Goal: Task Accomplishment & Management: Use online tool/utility

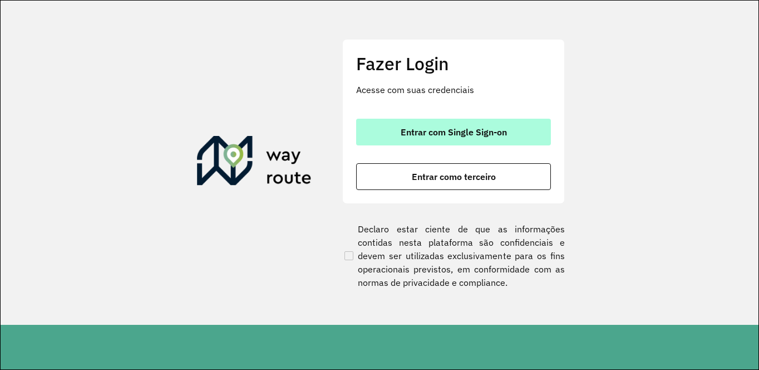
click at [434, 136] on span "Entrar com Single Sign-on" at bounding box center [454, 131] width 106 height 9
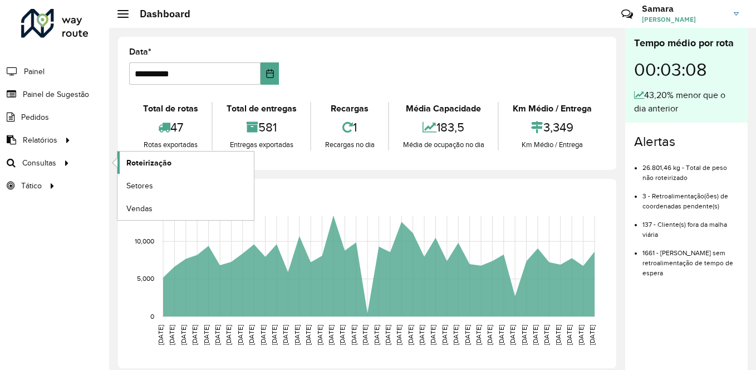
click at [145, 163] on span "Roteirização" at bounding box center [148, 163] width 45 height 12
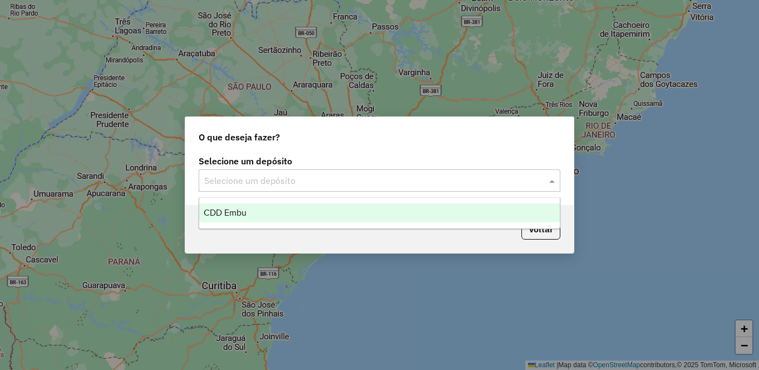
click at [253, 180] on input "text" at bounding box center [368, 180] width 328 height 13
click at [239, 214] on span "CDD Embu" at bounding box center [225, 212] width 43 height 9
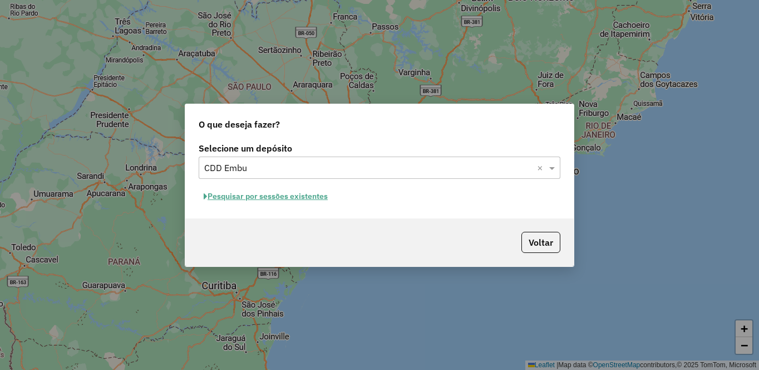
click at [243, 195] on button "Pesquisar por sessões existentes" at bounding box center [266, 196] width 134 height 17
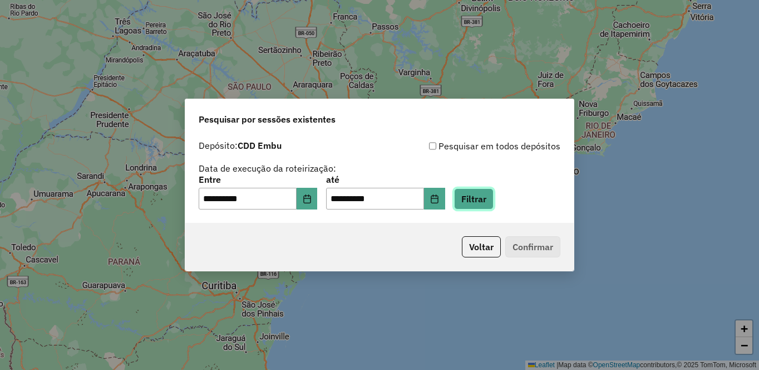
click at [494, 198] on button "Filtrar" at bounding box center [474, 198] width 40 height 21
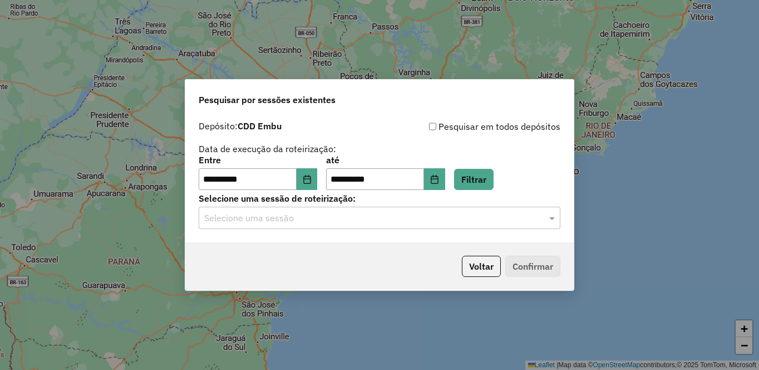
click at [363, 220] on input "text" at bounding box center [368, 218] width 328 height 13
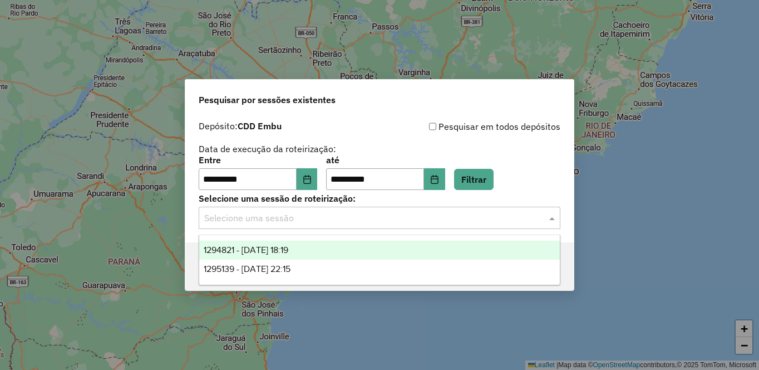
click at [306, 250] on div "1294821 - 15/10/2025 18:19" at bounding box center [379, 249] width 361 height 19
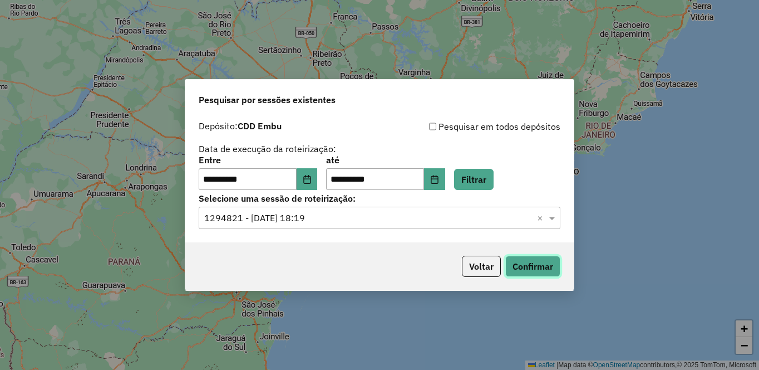
click at [535, 265] on button "Confirmar" at bounding box center [532, 265] width 55 height 21
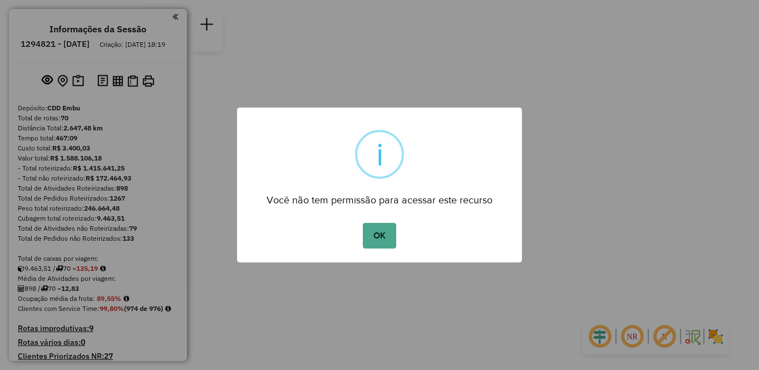
click at [726, 66] on div "× i Você não tem permissão para acessar este recurso OK No Cancel" at bounding box center [379, 185] width 759 height 370
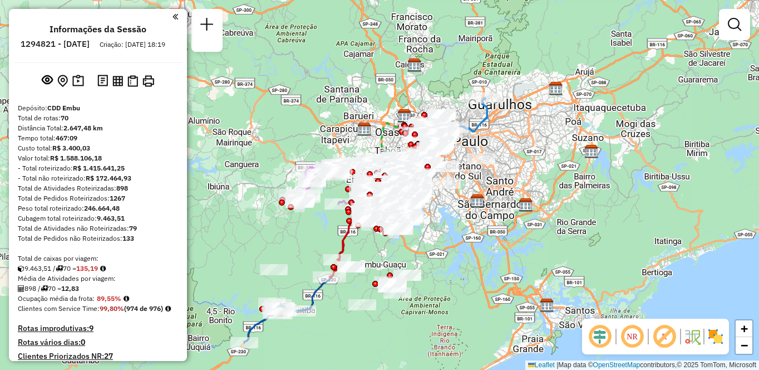
click at [636, 336] on em at bounding box center [632, 336] width 27 height 27
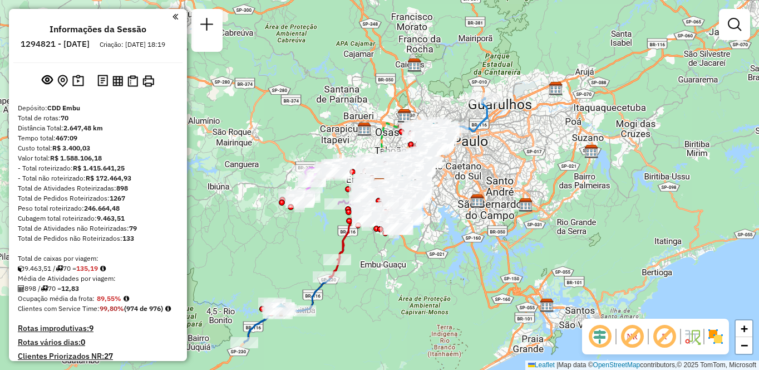
click at [666, 337] on em at bounding box center [664, 336] width 27 height 27
click at [716, 336] on img at bounding box center [716, 336] width 18 height 18
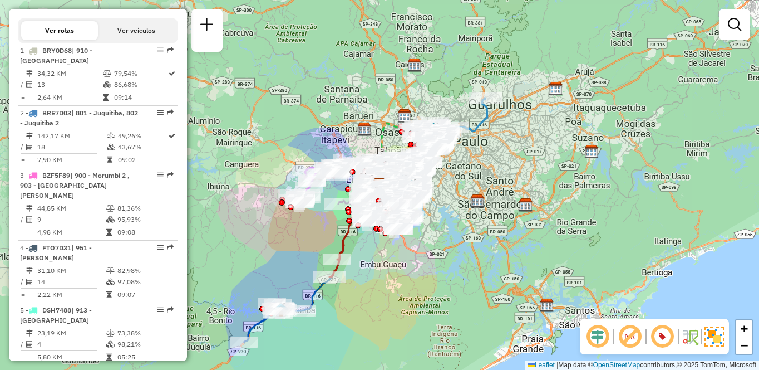
scroll to position [901, 0]
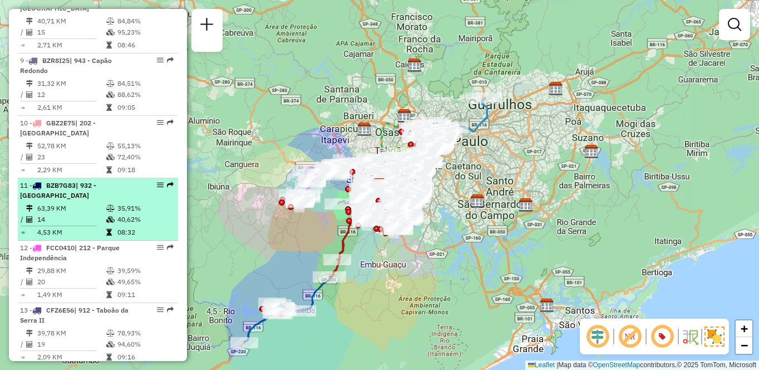
click at [86, 188] on span "| 932 - [GEOGRAPHIC_DATA]" at bounding box center [58, 190] width 76 height 18
select select "**********"
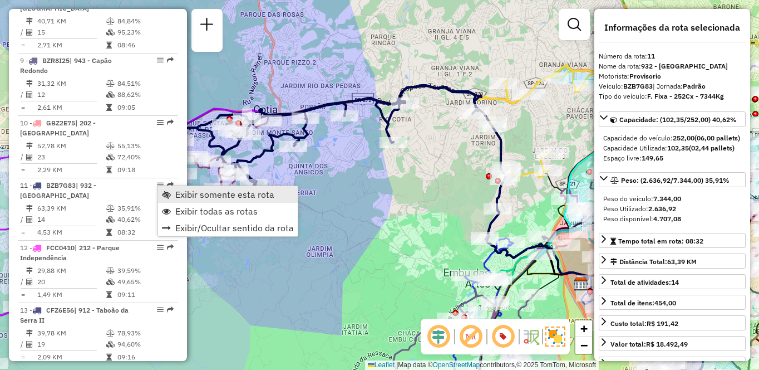
click at [184, 193] on span "Exibir somente esta rota" at bounding box center [224, 194] width 99 height 9
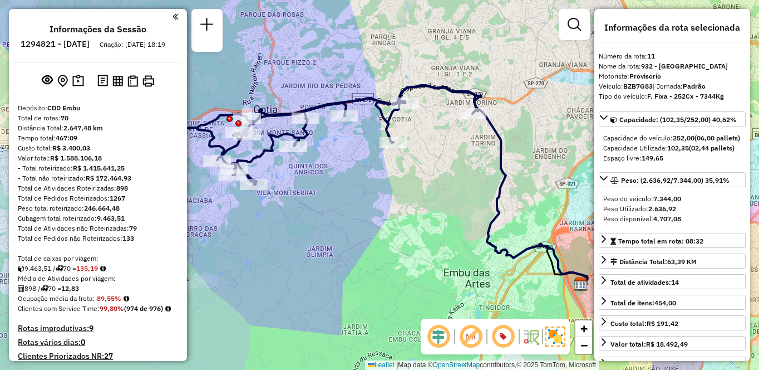
scroll to position [4364, 0]
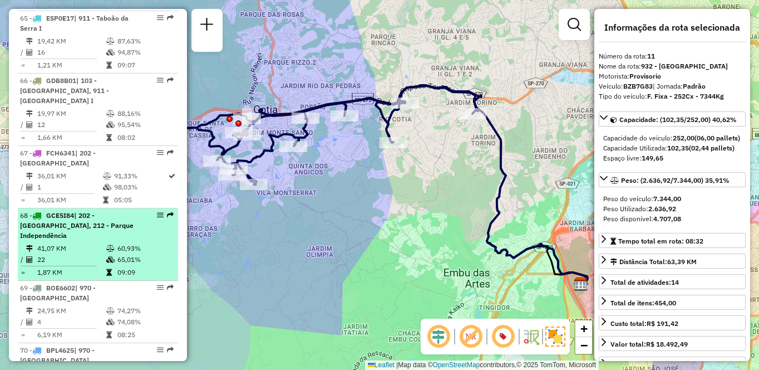
click at [64, 211] on span "| 202 - [GEOGRAPHIC_DATA], 212 - Parque Independência" at bounding box center [77, 225] width 114 height 28
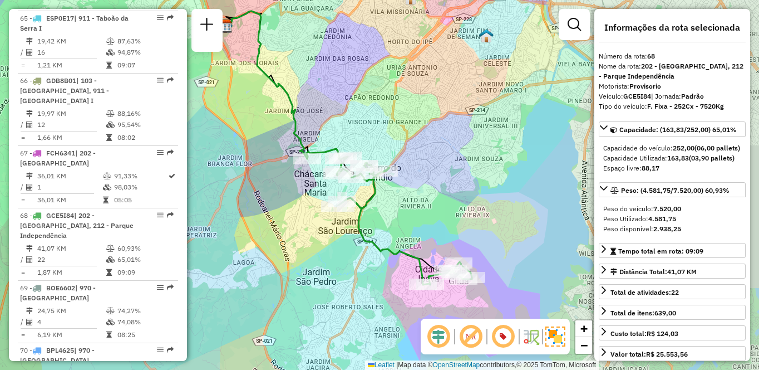
drag, startPoint x: 461, startPoint y: 247, endPoint x: 439, endPoint y: 219, distance: 35.6
click at [439, 219] on div "Janela de atendimento Grade de atendimento Capacidade Transportadoras Veículos …" at bounding box center [379, 185] width 759 height 370
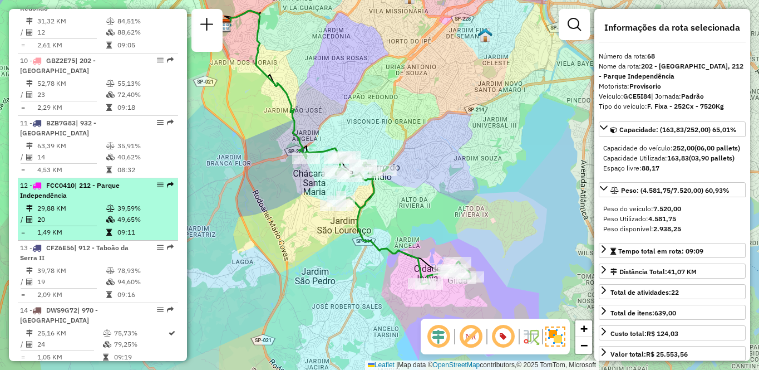
click at [80, 204] on td "29,88 KM" at bounding box center [71, 208] width 69 height 11
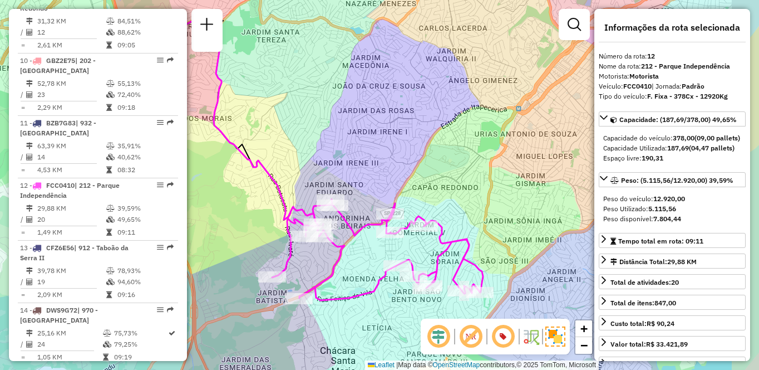
drag, startPoint x: 431, startPoint y: 244, endPoint x: 349, endPoint y: 206, distance: 90.2
click at [349, 206] on icon at bounding box center [377, 249] width 211 height 101
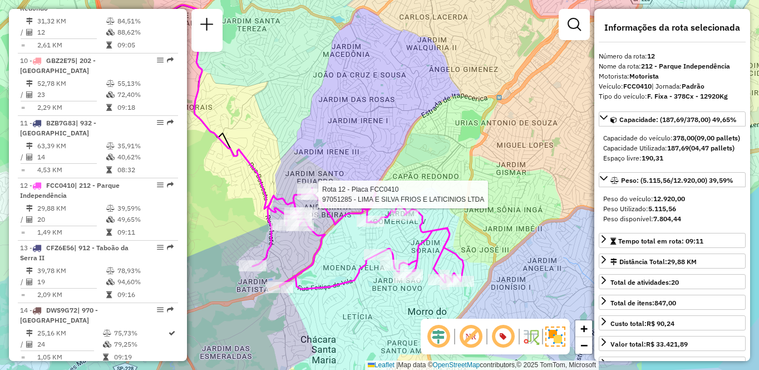
scroll to position [1275, 0]
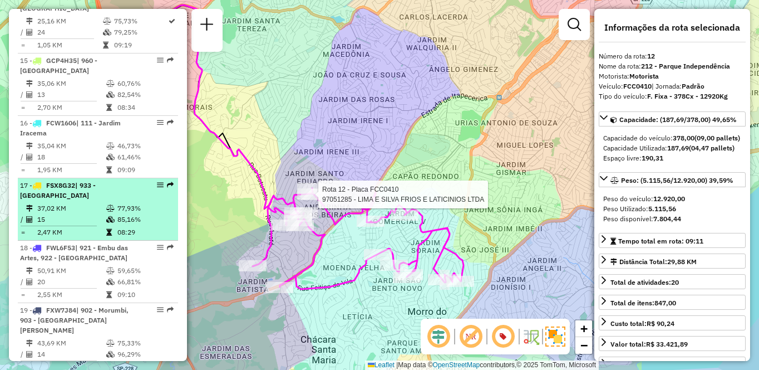
click at [66, 203] on td "37,02 KM" at bounding box center [71, 208] width 69 height 11
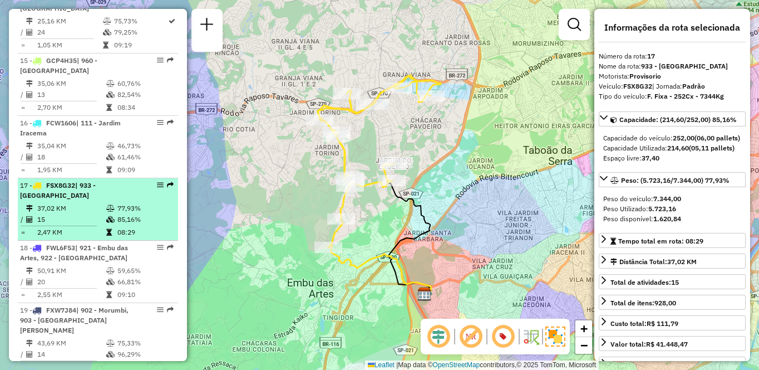
click at [91, 200] on div "17 - FSX8G32 | 933 - [GEOGRAPHIC_DATA]" at bounding box center [79, 190] width 118 height 20
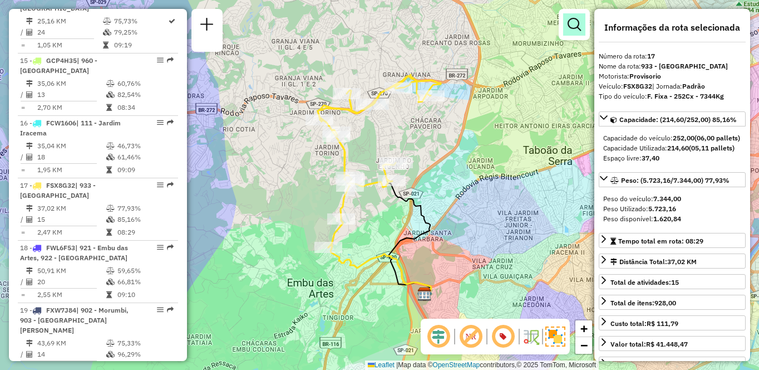
scroll to position [3865, 0]
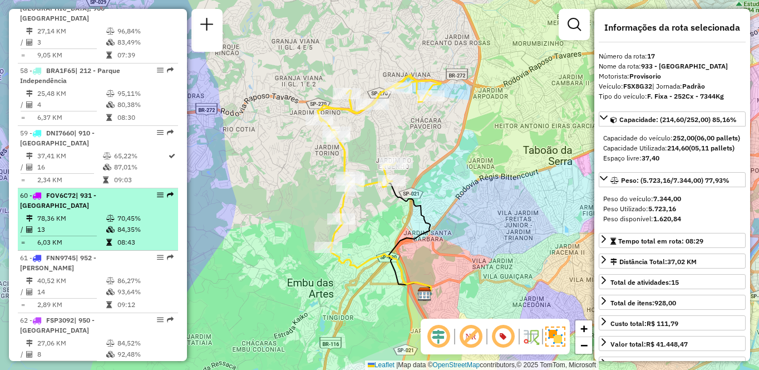
click at [82, 200] on div "60 - FOV6C72 | 931 - [GEOGRAPHIC_DATA]" at bounding box center [79, 200] width 118 height 20
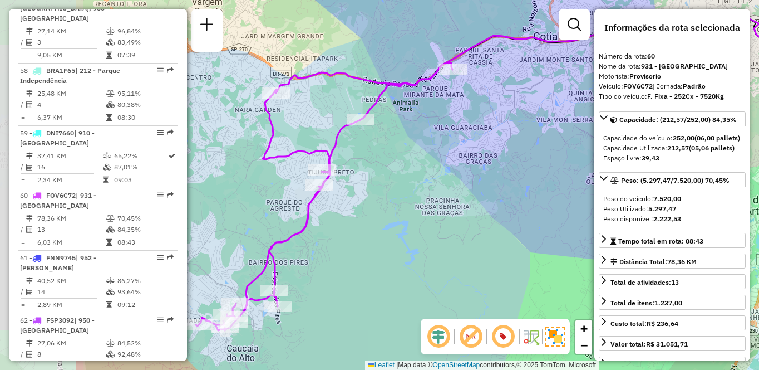
drag, startPoint x: 289, startPoint y: 224, endPoint x: 451, endPoint y: 206, distance: 162.9
click at [451, 206] on div "Janela de atendimento Grade de atendimento Capacidade Transportadoras Veículos …" at bounding box center [379, 185] width 759 height 370
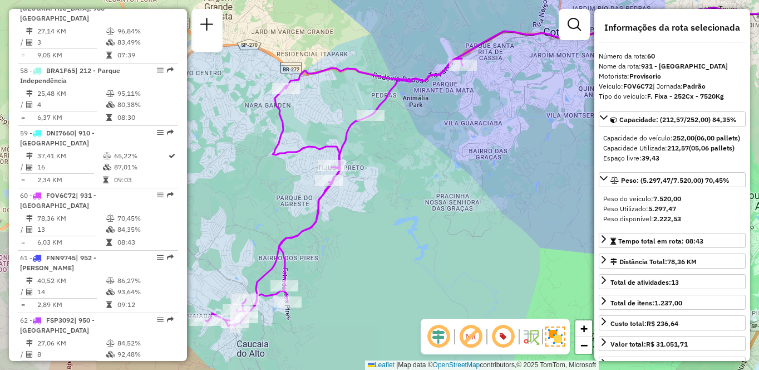
scroll to position [4052, 0]
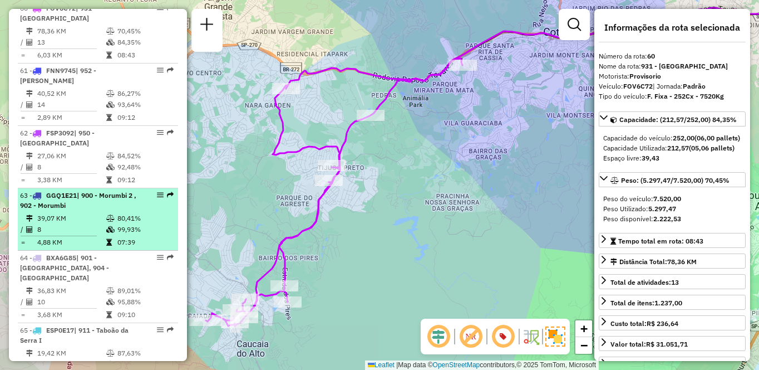
click at [76, 213] on td "39,07 KM" at bounding box center [71, 218] width 69 height 11
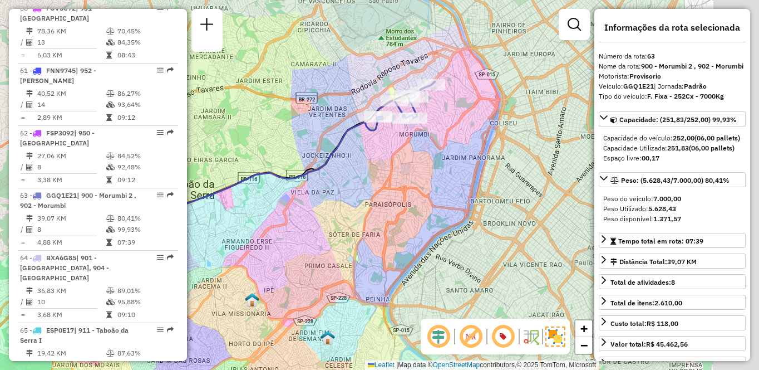
drag, startPoint x: 509, startPoint y: 194, endPoint x: 631, endPoint y: 201, distance: 121.6
click at [353, 214] on div "Janela de atendimento Grade de atendimento Capacidade Transportadoras Veículos …" at bounding box center [379, 185] width 759 height 370
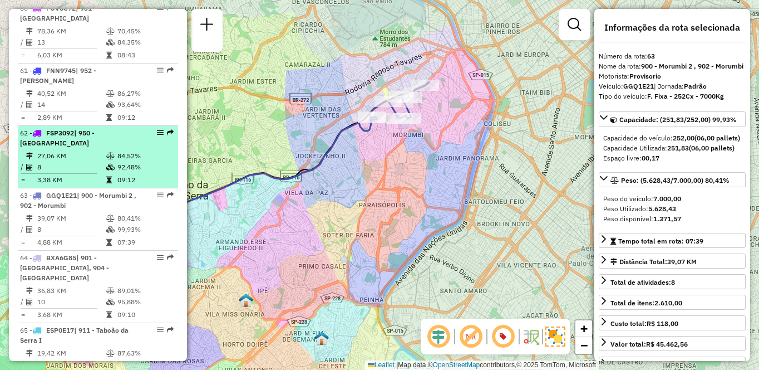
scroll to position [402, 0]
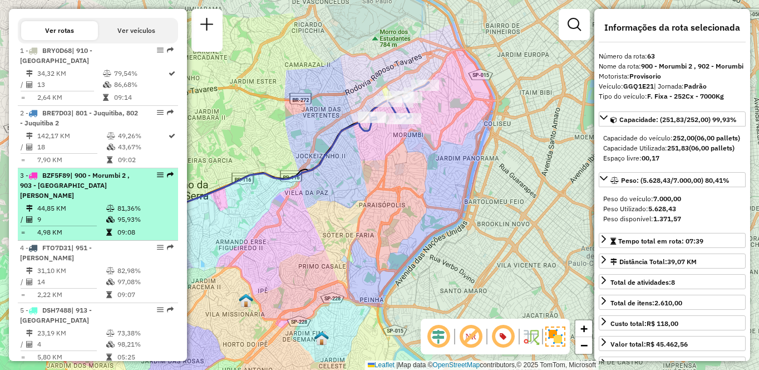
click at [70, 213] on td "44,85 KM" at bounding box center [71, 208] width 69 height 11
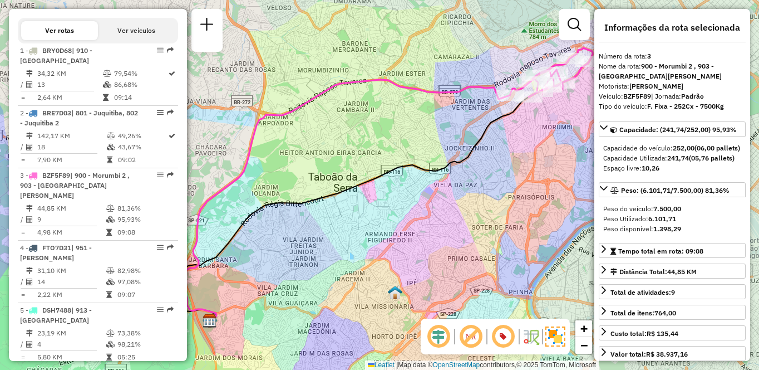
scroll to position [589, 0]
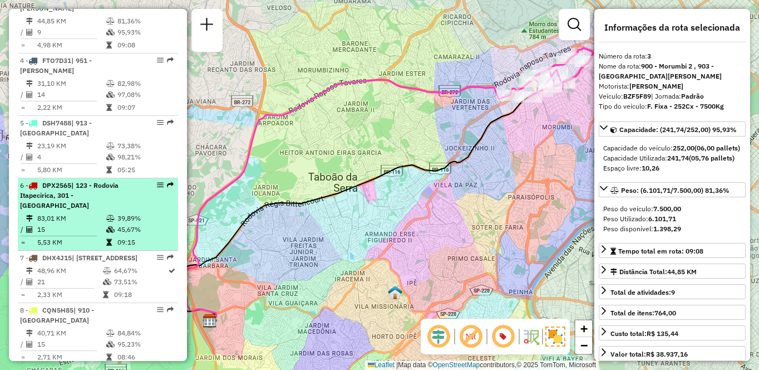
click at [92, 201] on div "6 - DPX2565 | 123 - Rodovia Itapecirica, 301 - Itapecirica da Serra" at bounding box center [79, 195] width 118 height 30
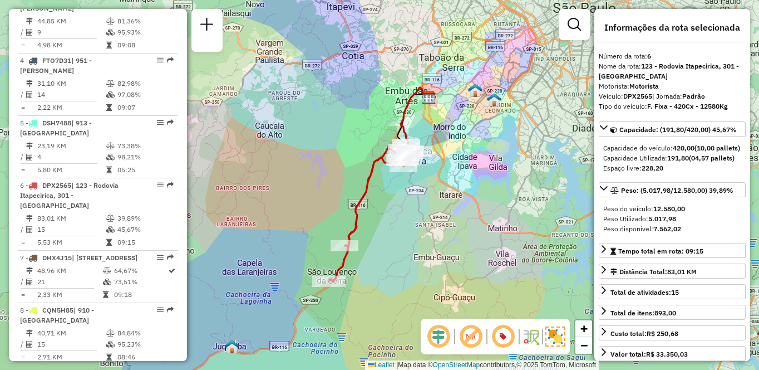
scroll to position [1399, 0]
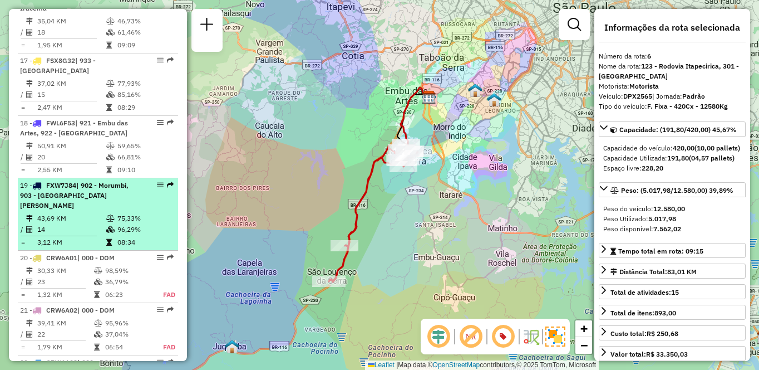
click at [72, 213] on td "43,69 KM" at bounding box center [71, 218] width 69 height 11
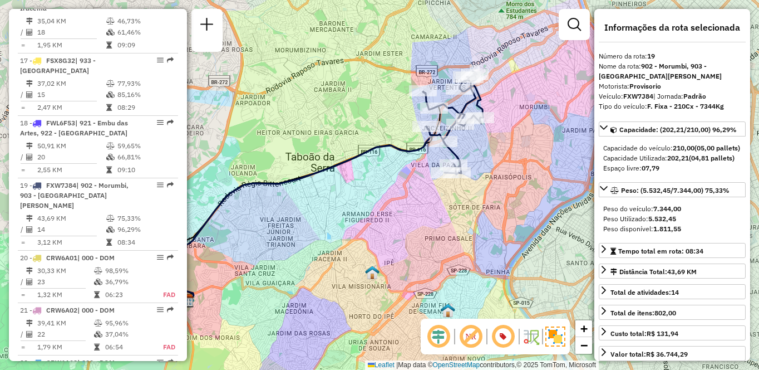
drag, startPoint x: 473, startPoint y: 248, endPoint x: 328, endPoint y: 241, distance: 144.9
click at [328, 241] on div "Janela de atendimento Grade de atendimento Capacidade Transportadoras Veículos …" at bounding box center [379, 185] width 759 height 370
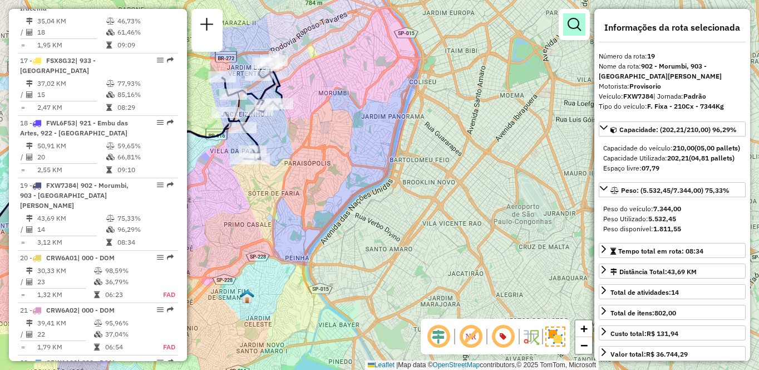
scroll to position [1150, 0]
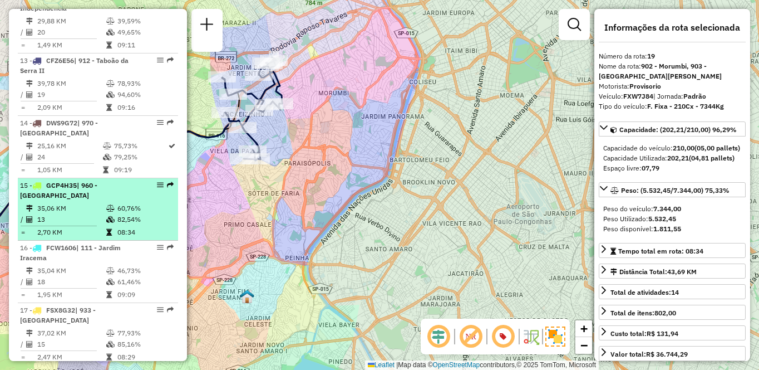
click at [74, 194] on div "15 - GCP4H35 | 960 - [GEOGRAPHIC_DATA]" at bounding box center [79, 190] width 118 height 20
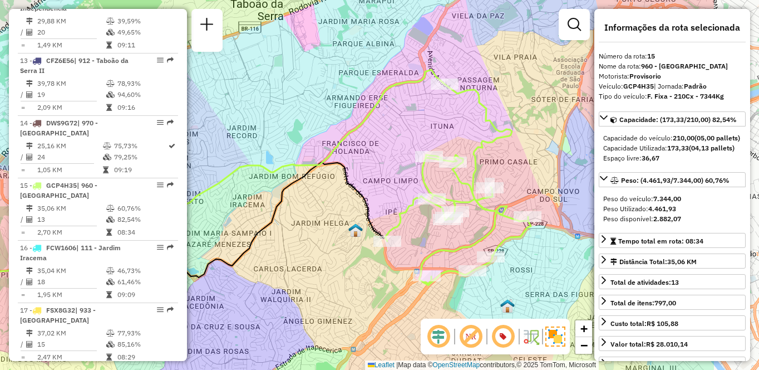
scroll to position [3990, 0]
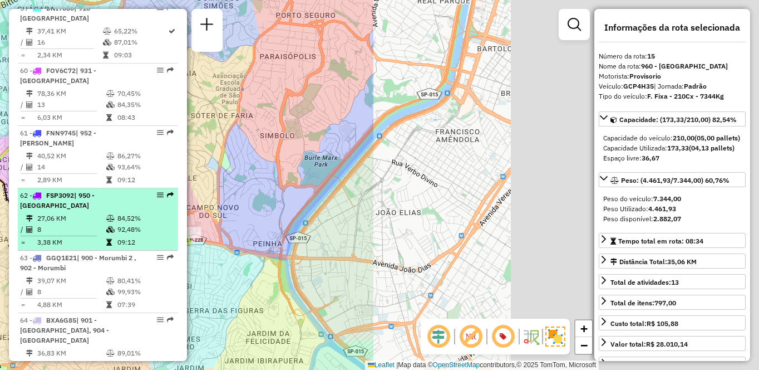
click at [75, 199] on div "62 - FSP3092 | 950 - [GEOGRAPHIC_DATA]" at bounding box center [79, 200] width 118 height 20
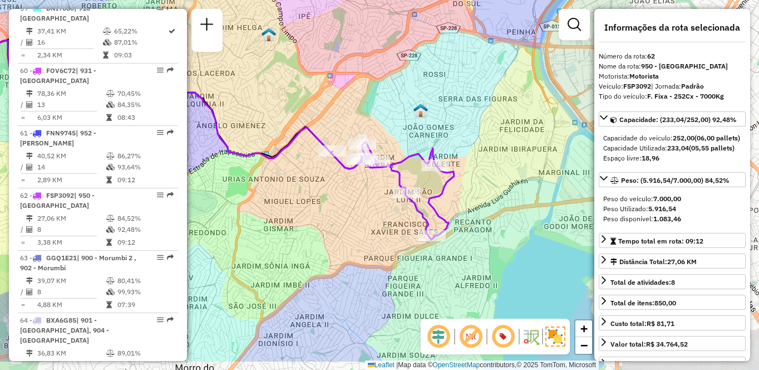
drag, startPoint x: 456, startPoint y: 242, endPoint x: 252, endPoint y: 200, distance: 209.0
click at [251, 196] on div "Janela de atendimento Grade de atendimento Capacidade Transportadoras Veículos …" at bounding box center [379, 185] width 759 height 370
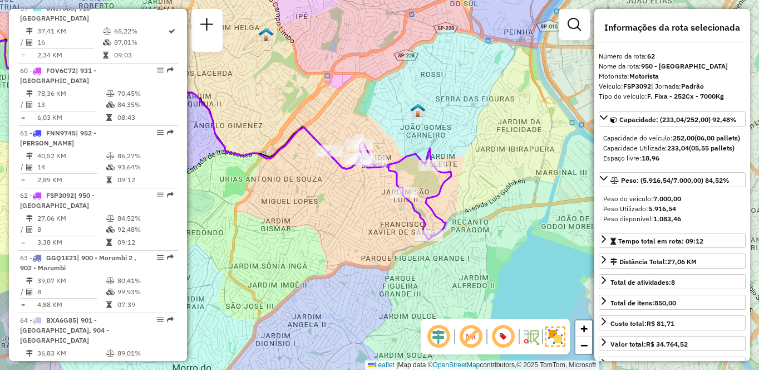
scroll to position [724, 0]
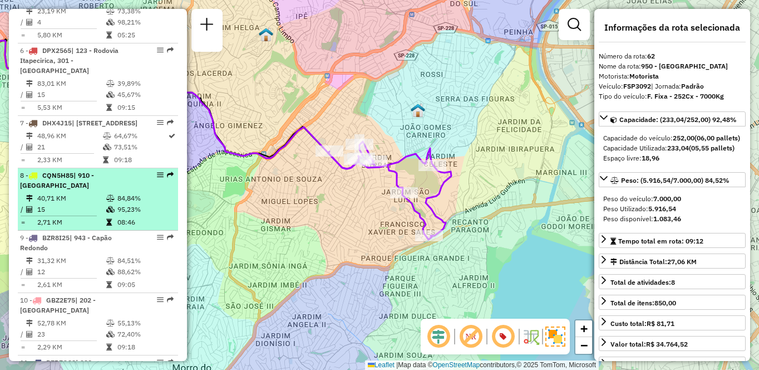
click at [110, 204] on td at bounding box center [111, 209] width 11 height 11
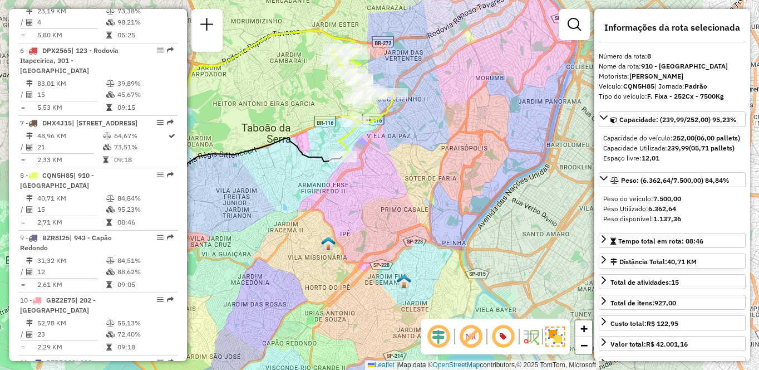
drag, startPoint x: 465, startPoint y: 254, endPoint x: 300, endPoint y: 199, distance: 174.4
click at [300, 199] on div "Janela de atendimento Grade de atendimento Capacidade Transportadoras Veículos …" at bounding box center [379, 185] width 759 height 370
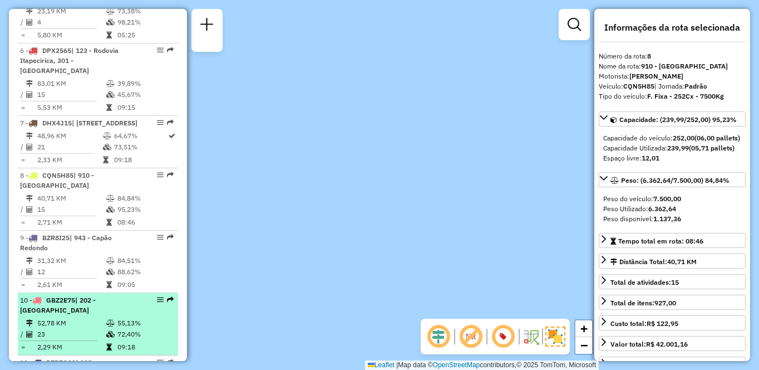
click at [88, 306] on div "10 - GBZ2E75 | 202 - [GEOGRAPHIC_DATA]" at bounding box center [79, 305] width 118 height 20
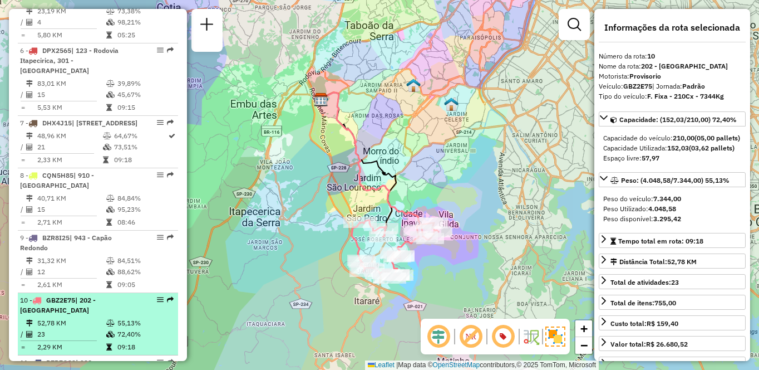
click at [91, 319] on td "52,78 KM" at bounding box center [71, 322] width 69 height 11
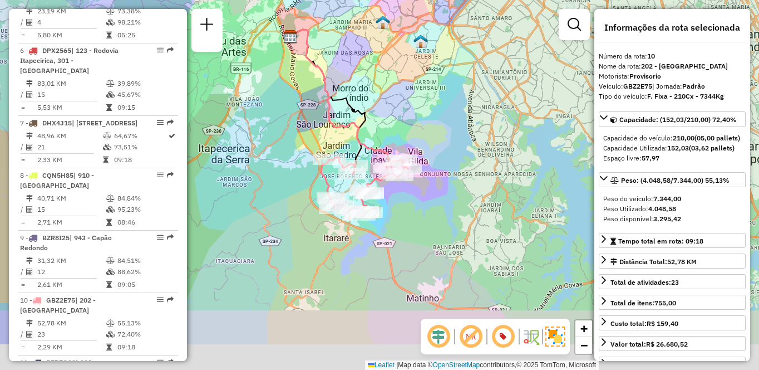
drag, startPoint x: 487, startPoint y: 235, endPoint x: 443, endPoint y: 146, distance: 99.3
click at [443, 146] on div "Janela de atendimento Grade de atendimento Capacidade Transportadoras Veículos …" at bounding box center [379, 185] width 759 height 370
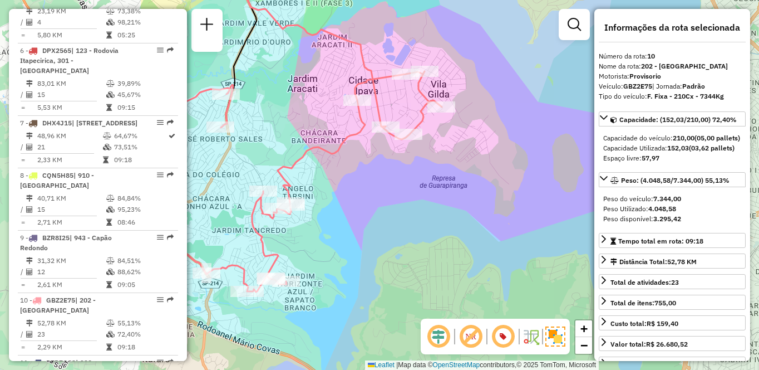
drag, startPoint x: 283, startPoint y: 186, endPoint x: 499, endPoint y: 194, distance: 216.6
click at [499, 194] on div "Janela de atendimento Grade de atendimento Capacidade Transportadoras Veículos …" at bounding box center [379, 185] width 759 height 370
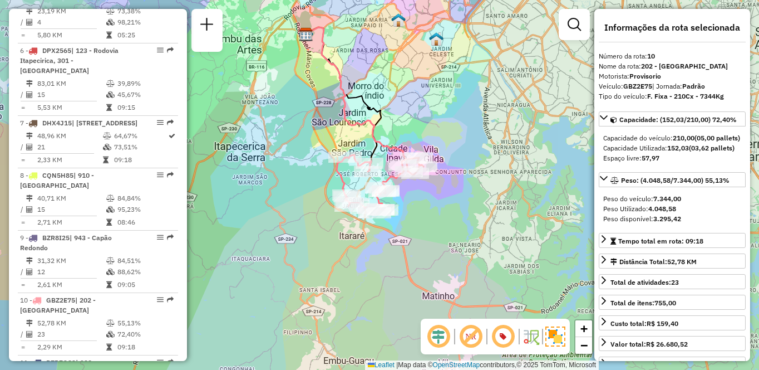
scroll to position [464, 0]
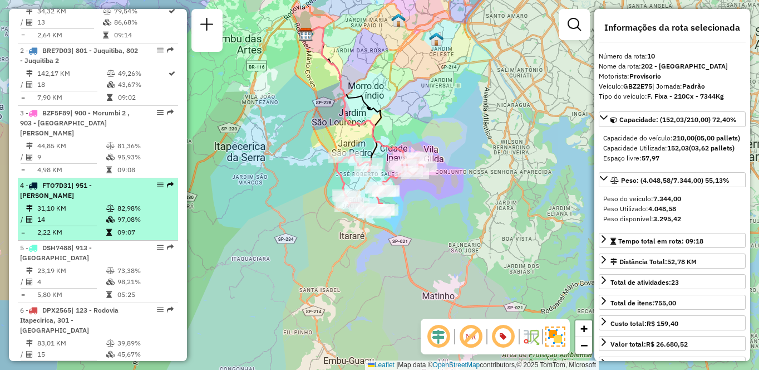
click at [70, 209] on td "31,10 KM" at bounding box center [71, 208] width 69 height 11
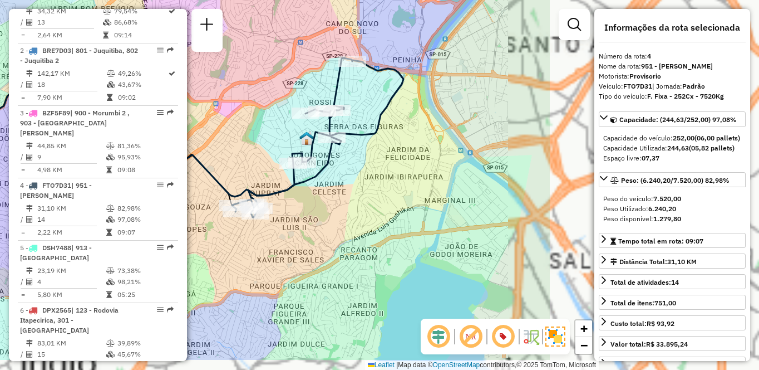
drag, startPoint x: 193, startPoint y: 168, endPoint x: 496, endPoint y: 266, distance: 318.8
click at [193, 168] on div "Janela de atendimento Grade de atendimento Capacidade Transportadoras Veículos …" at bounding box center [379, 185] width 759 height 370
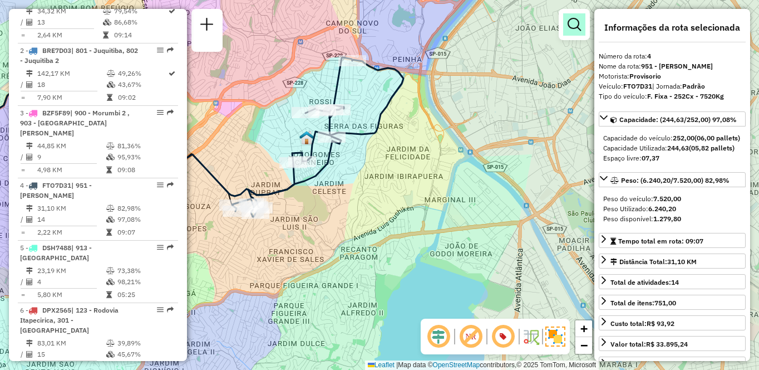
scroll to position [661, 0]
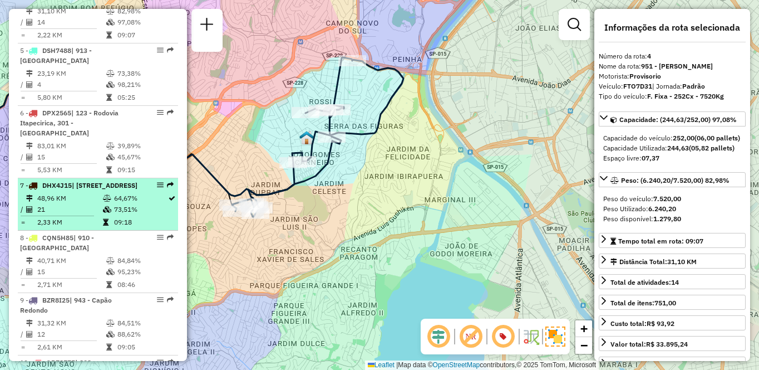
click at [97, 204] on td "48,96 KM" at bounding box center [70, 198] width 66 height 11
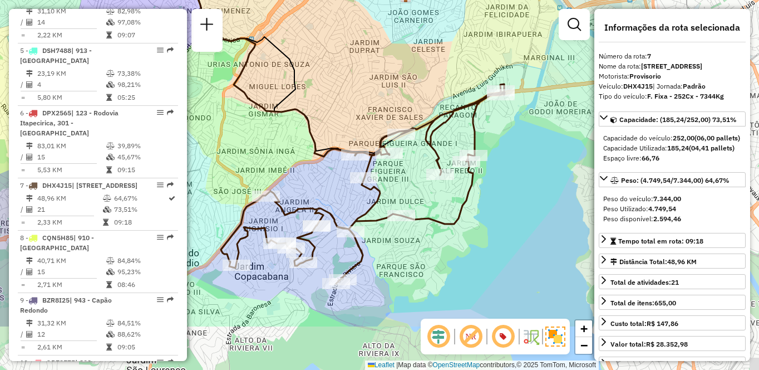
drag, startPoint x: 497, startPoint y: 274, endPoint x: 307, endPoint y: 190, distance: 207.8
click at [307, 190] on div "Janela de atendimento Grade de atendimento Capacidade Transportadoras Veículos …" at bounding box center [379, 185] width 759 height 370
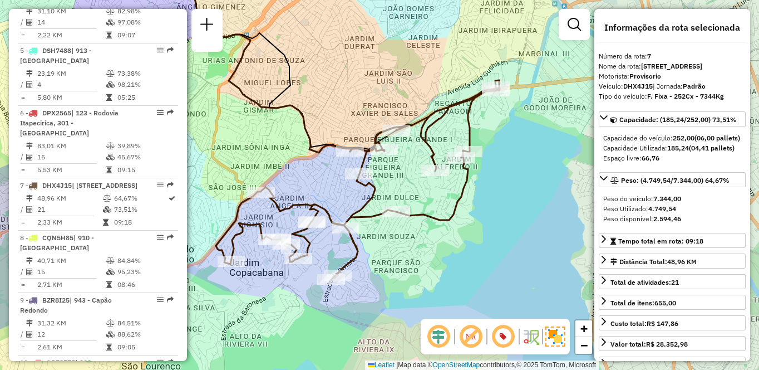
scroll to position [3927, 0]
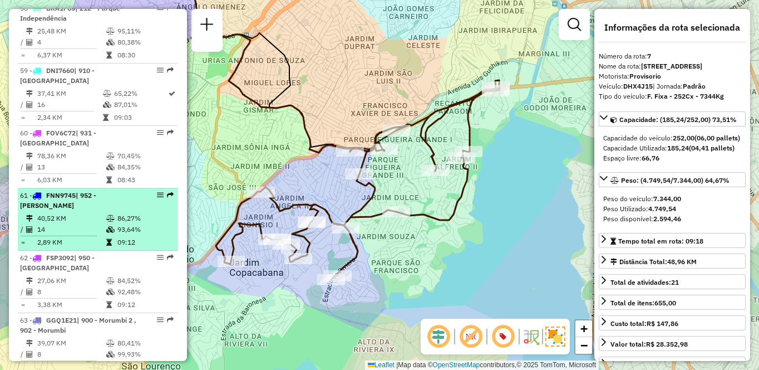
click at [64, 213] on td "40,52 KM" at bounding box center [71, 218] width 69 height 11
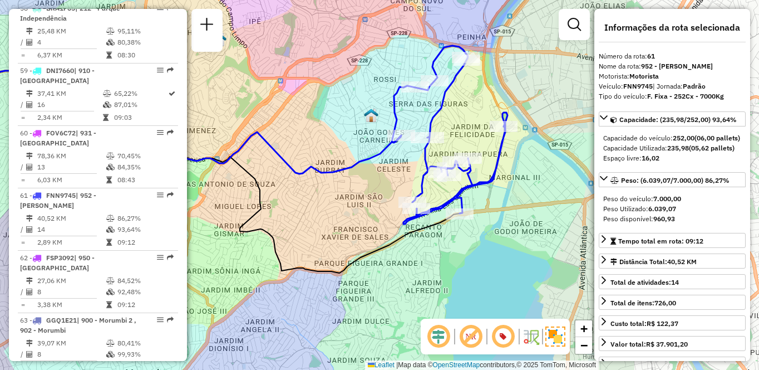
drag, startPoint x: 471, startPoint y: 215, endPoint x: 270, endPoint y: 189, distance: 203.2
click at [270, 189] on div "Janela de atendimento Grade de atendimento Capacidade Transportadoras Veículos …" at bounding box center [379, 185] width 759 height 370
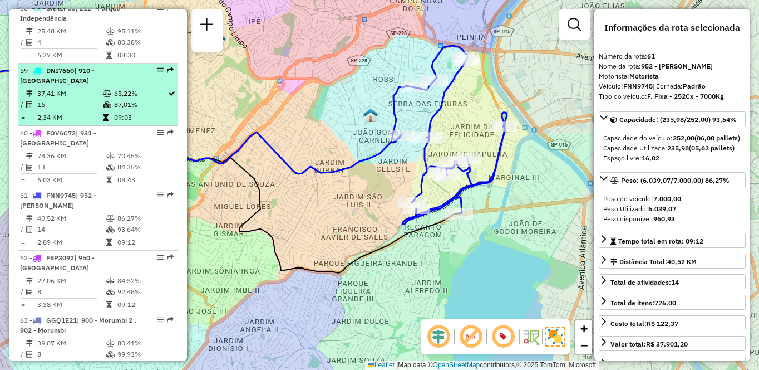
click at [105, 76] on li "59 - DNI7660 | 910 - Parque Ipê 37,41 KM 65,22% / 16 87,01% = 2,34 KM 09:03" at bounding box center [98, 94] width 160 height 62
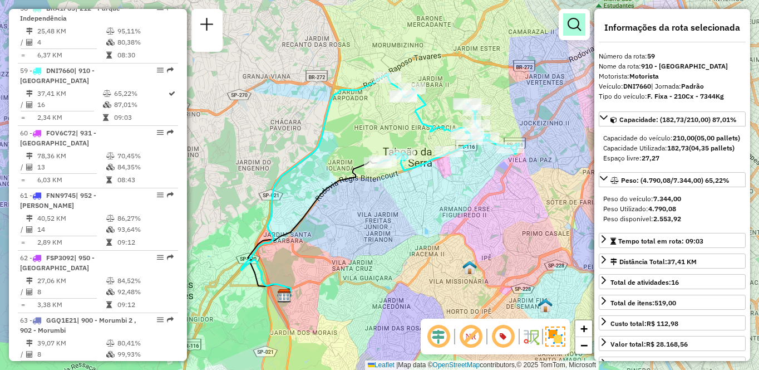
scroll to position [1088, 0]
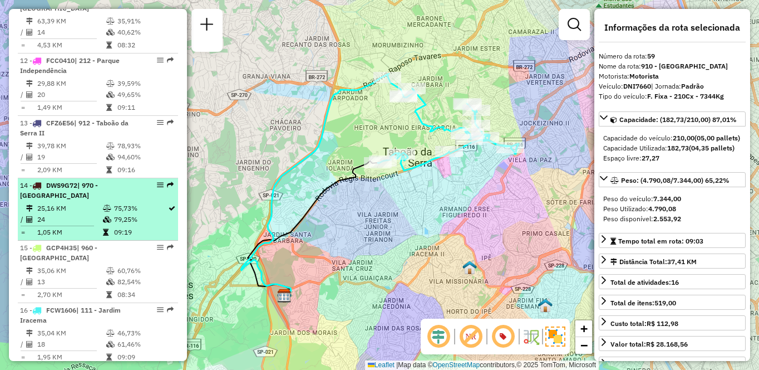
click at [61, 188] on span "DWS9G72" at bounding box center [61, 185] width 31 height 8
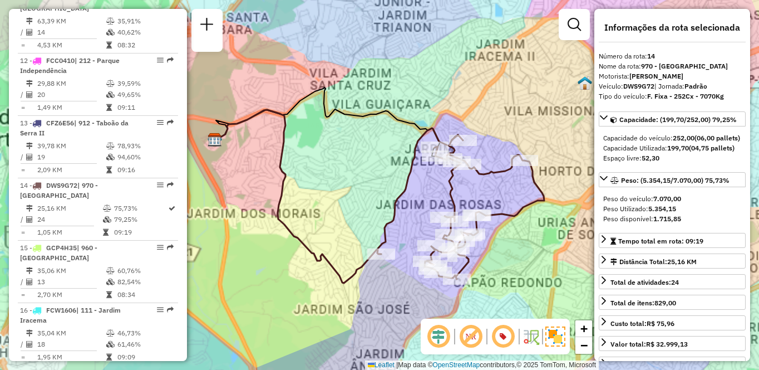
click at [71, 196] on div "14 - DWS9G72 | 970 - [GEOGRAPHIC_DATA]" at bounding box center [79, 190] width 118 height 20
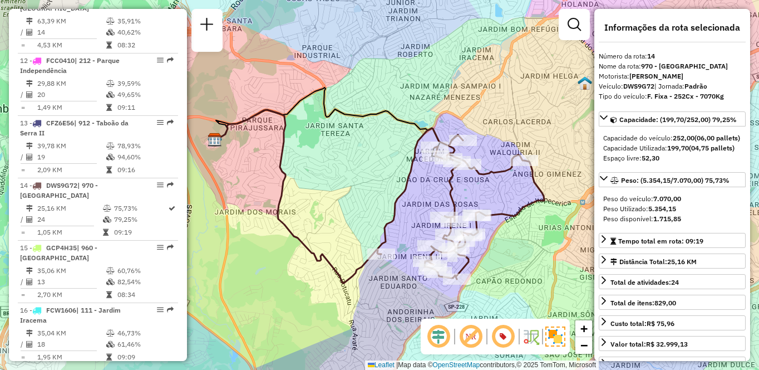
scroll to position [4364, 0]
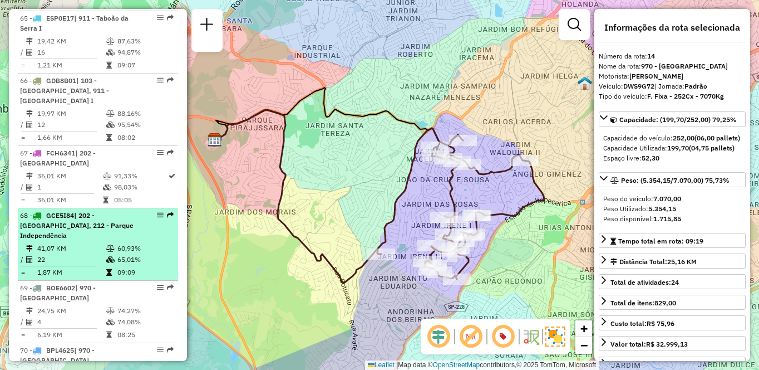
click at [82, 210] on div "68 - GCE5I84 | 202 - [GEOGRAPHIC_DATA], 212 - Parque Independência" at bounding box center [79, 225] width 118 height 30
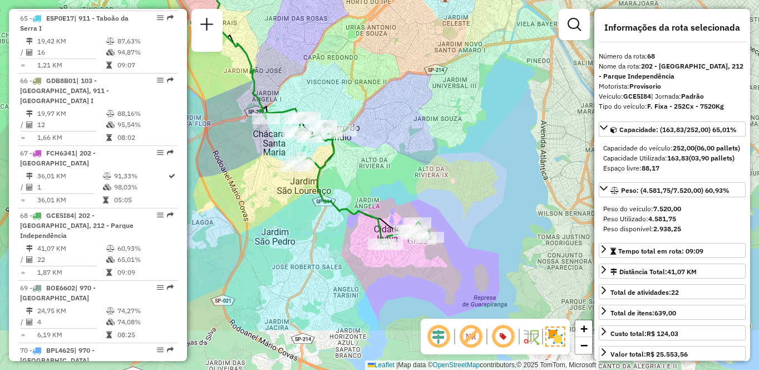
drag, startPoint x: 459, startPoint y: 235, endPoint x: 375, endPoint y: 145, distance: 124.1
click at [375, 145] on div "Janela de atendimento Grade de atendimento Capacidade Transportadoras Veículos …" at bounding box center [379, 185] width 759 height 370
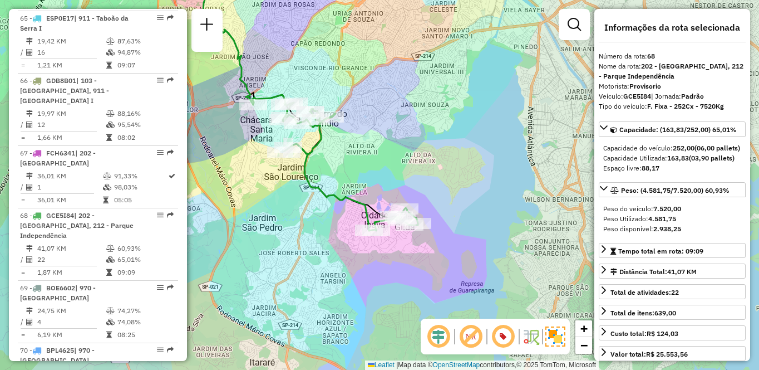
scroll to position [3419, 0]
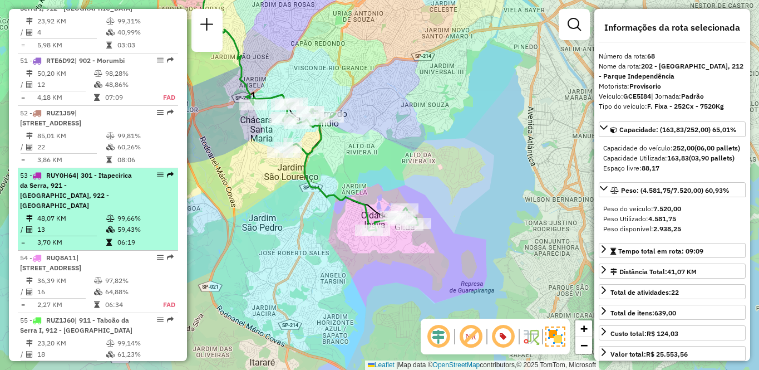
click at [69, 196] on span "| 301 - Itapecirica da Serra, 921 - [GEOGRAPHIC_DATA], 922 - [GEOGRAPHIC_DATA]" at bounding box center [76, 190] width 112 height 38
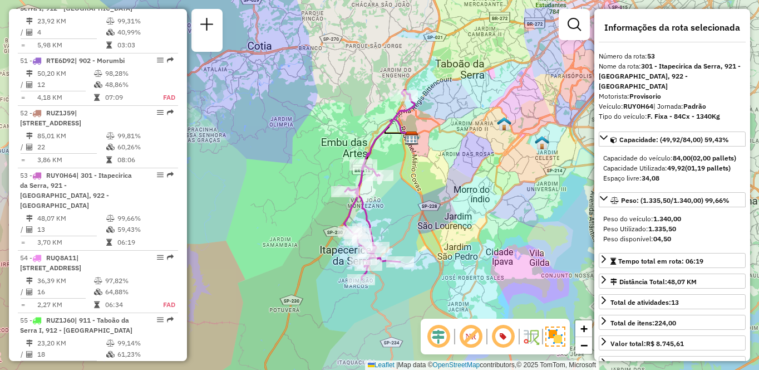
scroll to position [402, 0]
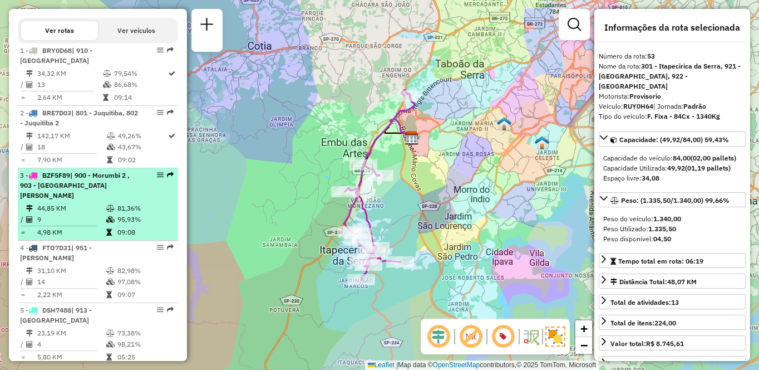
click at [94, 201] on li "3 - BZF5F89 | 900 - Morumbi 2 , 903 - [GEOGRAPHIC_DATA][PERSON_NAME] 44,85 KM 8…" at bounding box center [98, 204] width 160 height 72
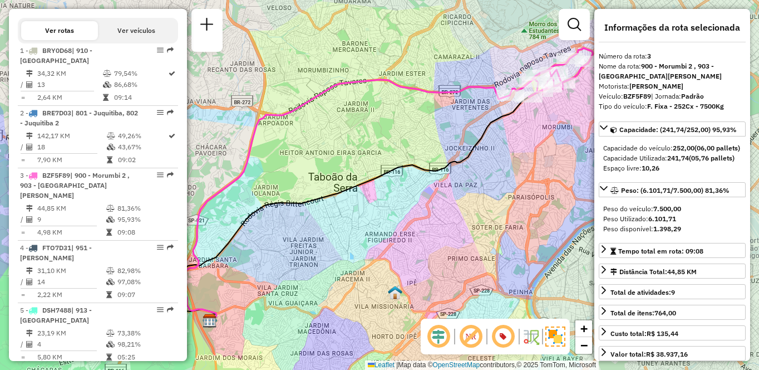
scroll to position [1337, 0]
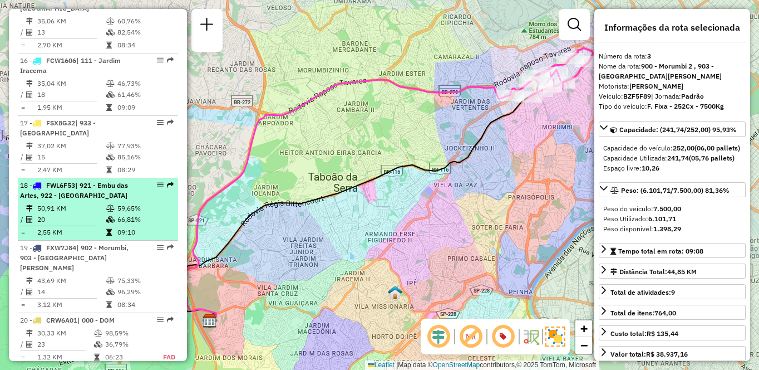
click at [80, 204] on td "50,91 KM" at bounding box center [71, 208] width 69 height 11
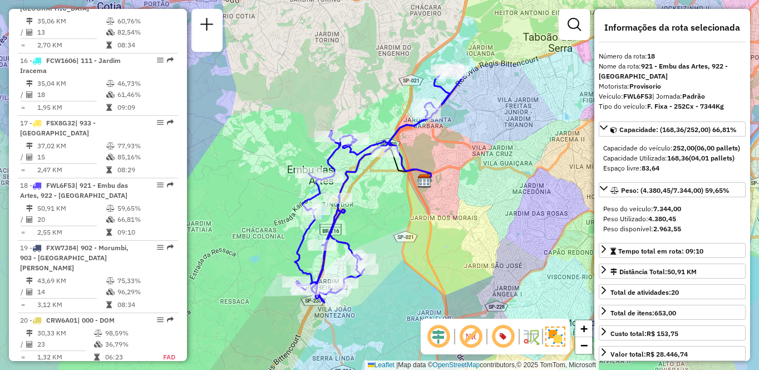
scroll to position [4114, 0]
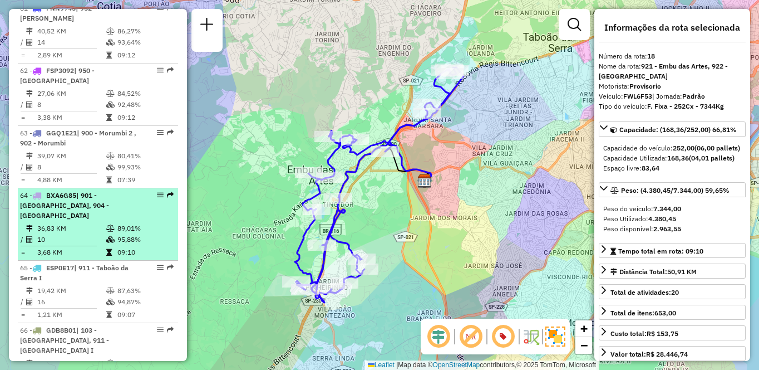
click at [63, 223] on td "36,83 KM" at bounding box center [71, 228] width 69 height 11
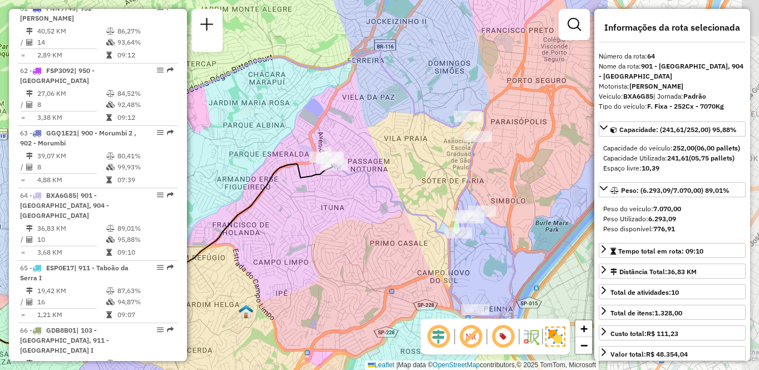
drag, startPoint x: 457, startPoint y: 245, endPoint x: 249, endPoint y: 263, distance: 208.4
click at [249, 263] on div "Janela de atendimento Grade de atendimento Capacidade Transportadoras Veículos …" at bounding box center [379, 185] width 759 height 370
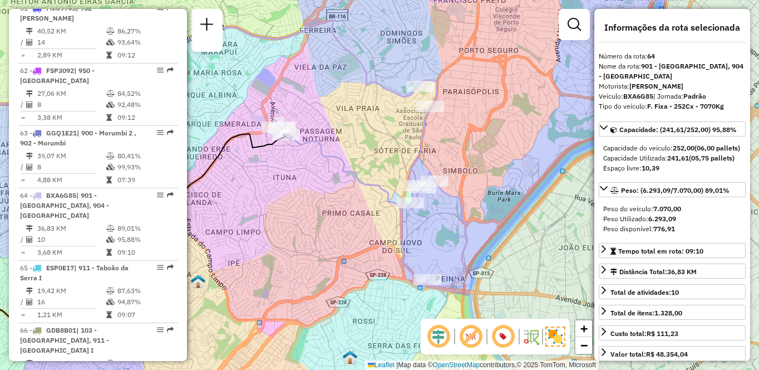
drag, startPoint x: 491, startPoint y: 274, endPoint x: 441, endPoint y: 238, distance: 61.8
click at [441, 238] on div "Janela de atendimento Grade de atendimento Capacidade Transportadoras Veículos …" at bounding box center [379, 185] width 759 height 370
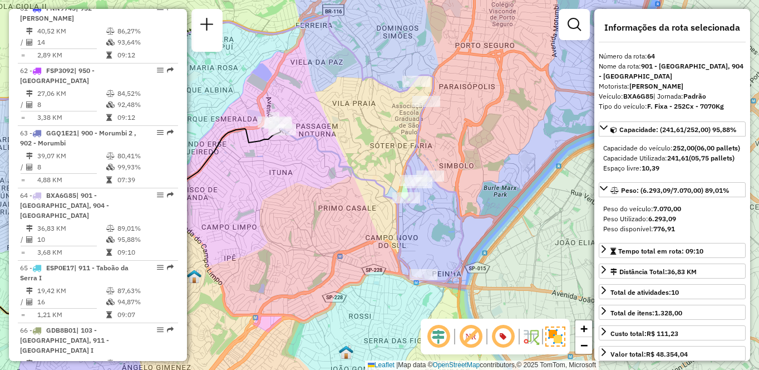
scroll to position [527, 0]
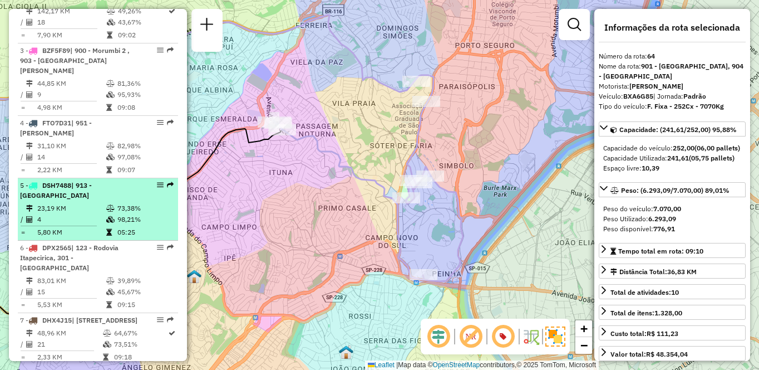
click at [88, 197] on div "5 - DSH7488 | 913 - [GEOGRAPHIC_DATA]" at bounding box center [79, 190] width 118 height 20
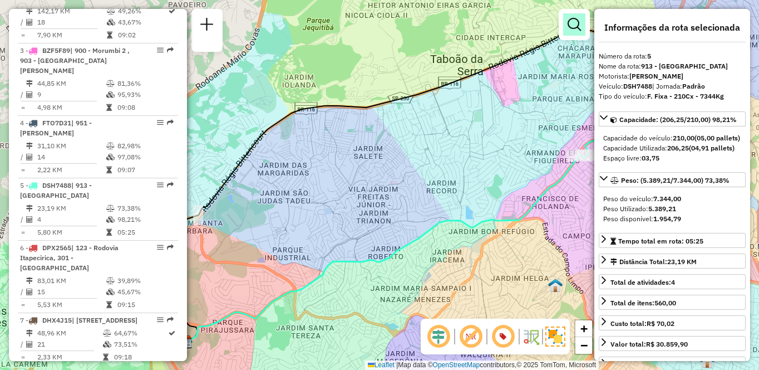
scroll to position [1025, 0]
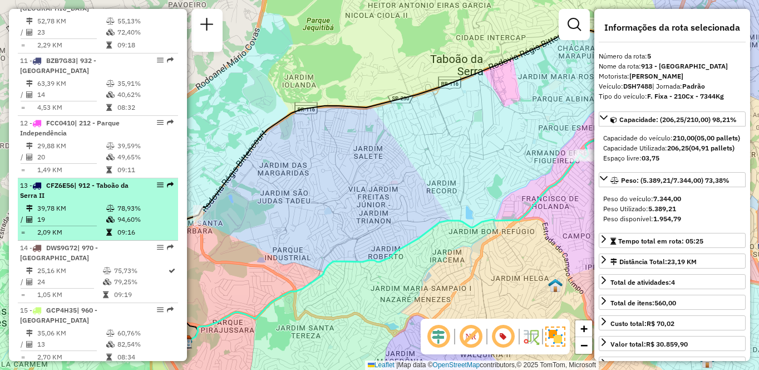
click at [63, 191] on div "13 - CFZ6E56 | 912 - Taboão da Serra II" at bounding box center [79, 190] width 118 height 20
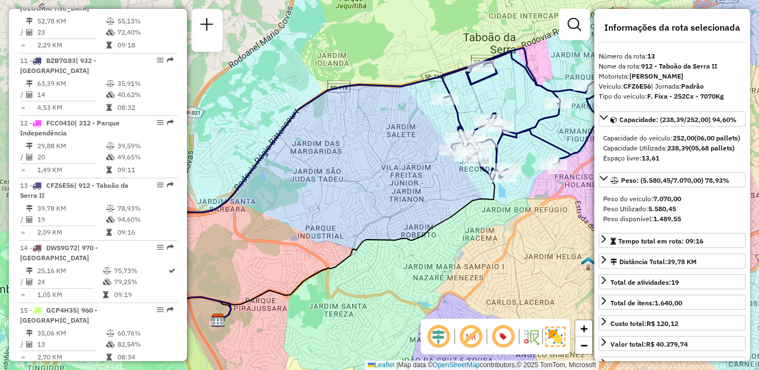
scroll to position [1212, 0]
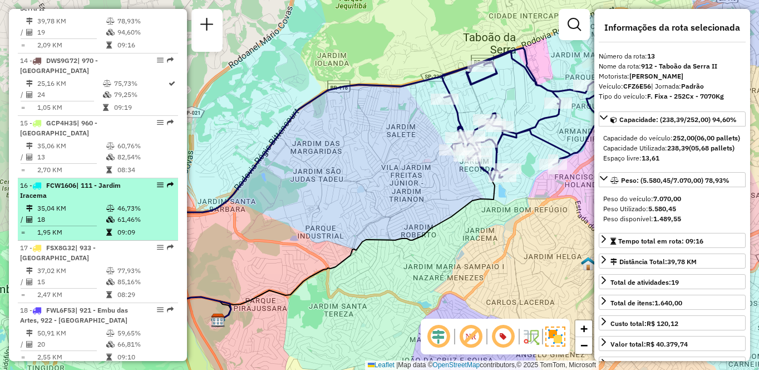
click at [131, 208] on td "46,73%" at bounding box center [145, 208] width 56 height 11
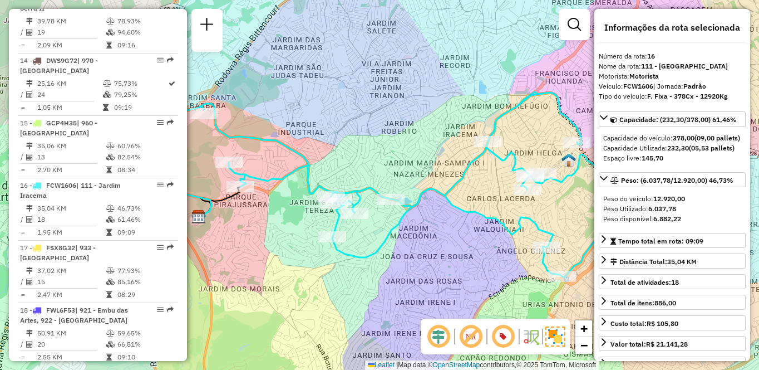
scroll to position [776, 0]
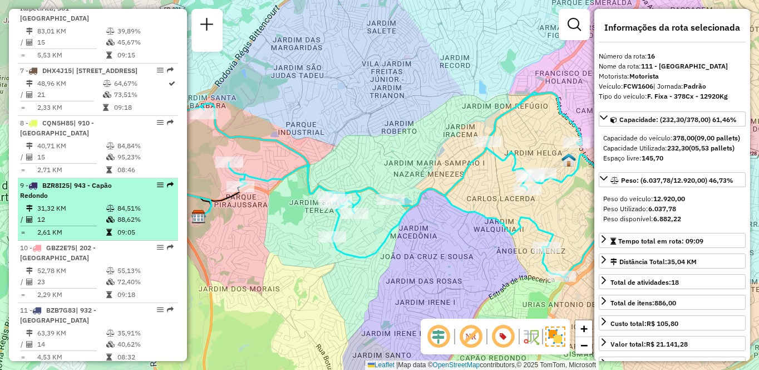
click at [76, 221] on td "12" at bounding box center [71, 219] width 69 height 11
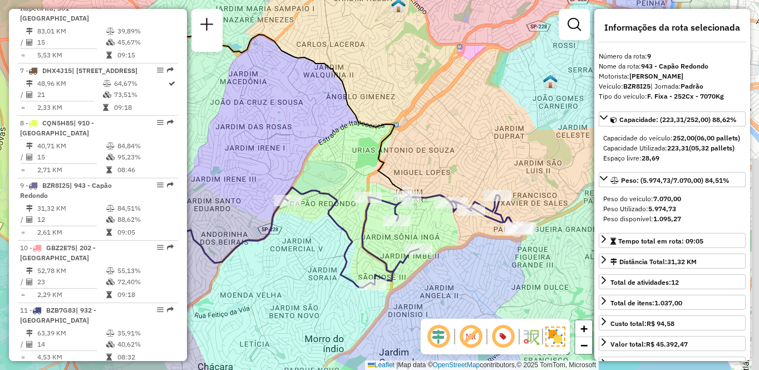
drag, startPoint x: 322, startPoint y: 235, endPoint x: 218, endPoint y: 203, distance: 109.5
click at [215, 198] on div "Janela de atendimento Grade de atendimento Capacidade Transportadoras Veículos …" at bounding box center [379, 185] width 759 height 370
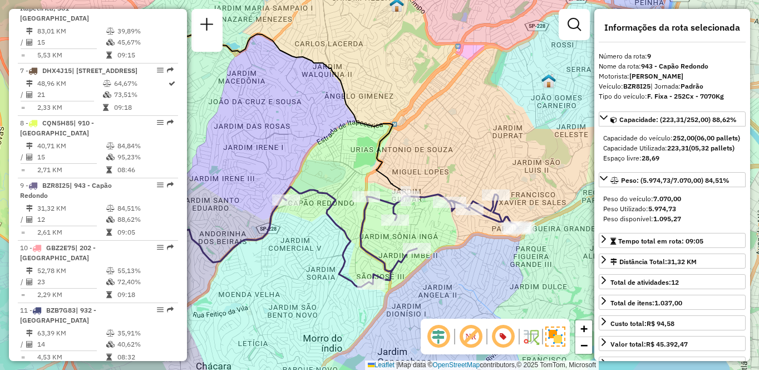
scroll to position [287, 0]
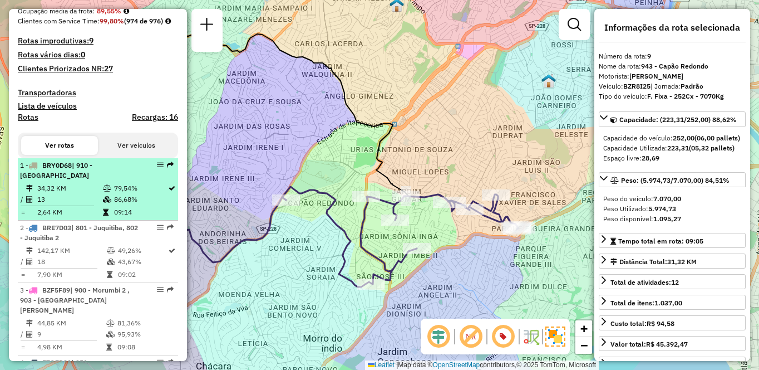
click at [95, 194] on td "34,32 KM" at bounding box center [70, 188] width 66 height 11
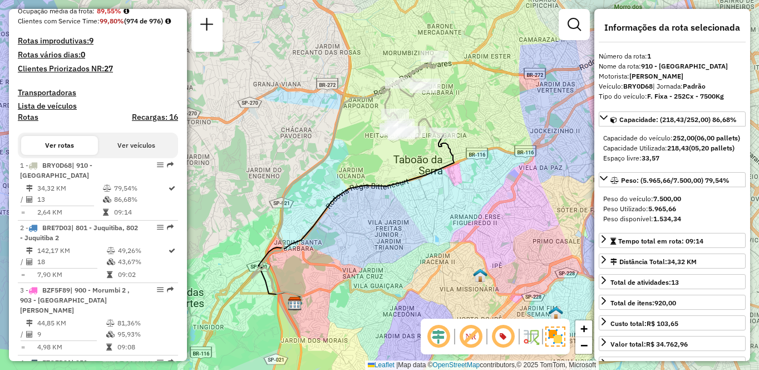
drag, startPoint x: 393, startPoint y: 231, endPoint x: 334, endPoint y: 215, distance: 61.0
click at [323, 215] on div "Janela de atendimento Grade de atendimento Capacidade Transportadoras Veículos …" at bounding box center [379, 185] width 759 height 370
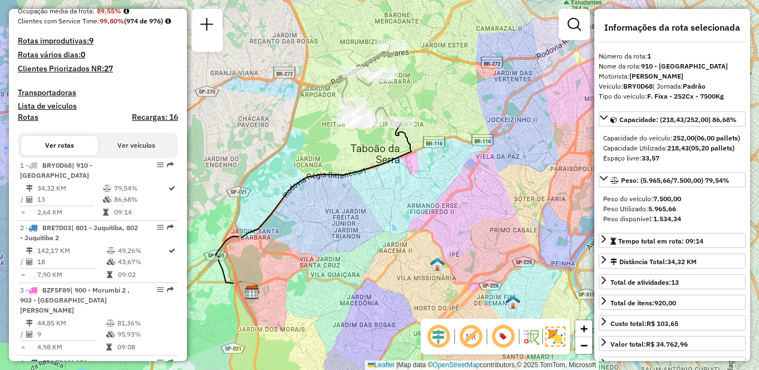
click at [0, 0] on div "Janela de atendimento Grade de atendimento Capacidade Transportadoras Veículos …" at bounding box center [379, 185] width 759 height 370
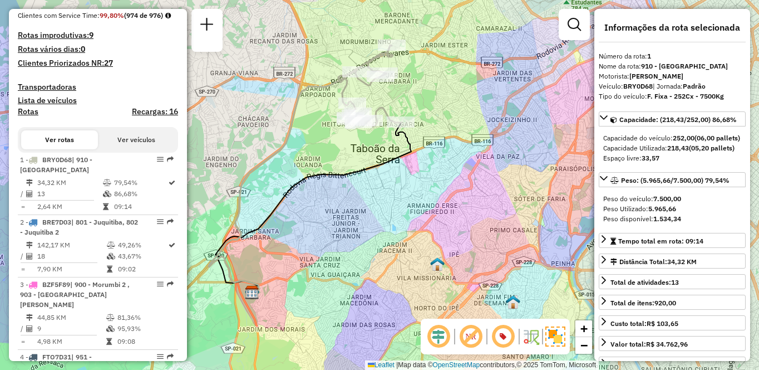
scroll to position [4301, 0]
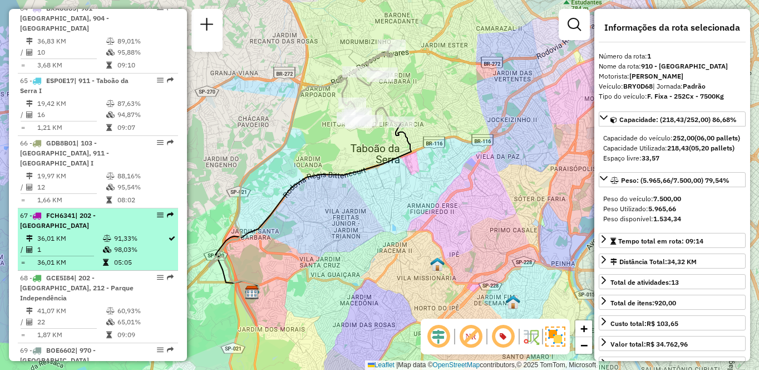
click at [75, 208] on li "67 - FCH6341 | 202 - [GEOGRAPHIC_DATA] 36,01 KM 91,33% / 1 98,03% = 36,01 KM 05…" at bounding box center [98, 239] width 160 height 62
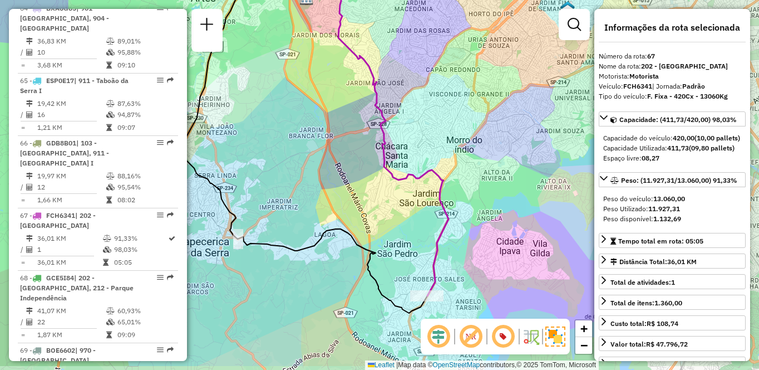
drag, startPoint x: 327, startPoint y: 239, endPoint x: 256, endPoint y: 191, distance: 85.8
click at [256, 191] on div "Janela de atendimento Grade de atendimento Capacidade Transportadoras Veículos …" at bounding box center [379, 185] width 759 height 370
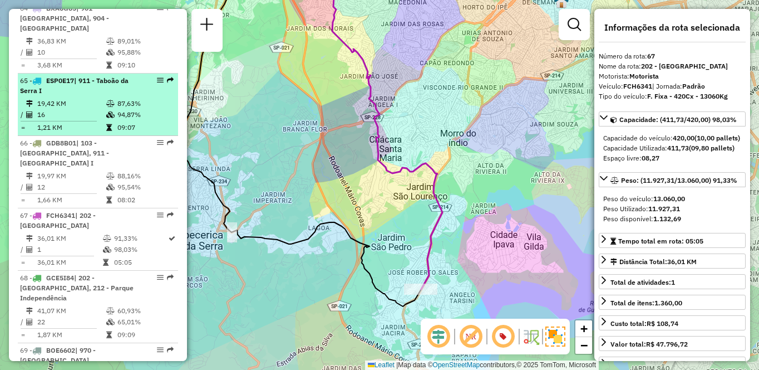
click at [88, 76] on span "| 911 - Taboão da Serra I" at bounding box center [74, 85] width 109 height 18
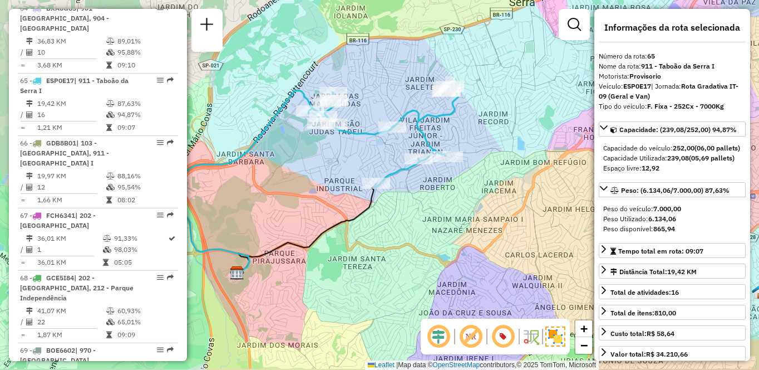
drag, startPoint x: 399, startPoint y: 160, endPoint x: 324, endPoint y: 155, distance: 75.3
click at [324, 155] on div "Janela de atendimento Grade de atendimento Capacidade Transportadoras Veículos …" at bounding box center [379, 185] width 759 height 370
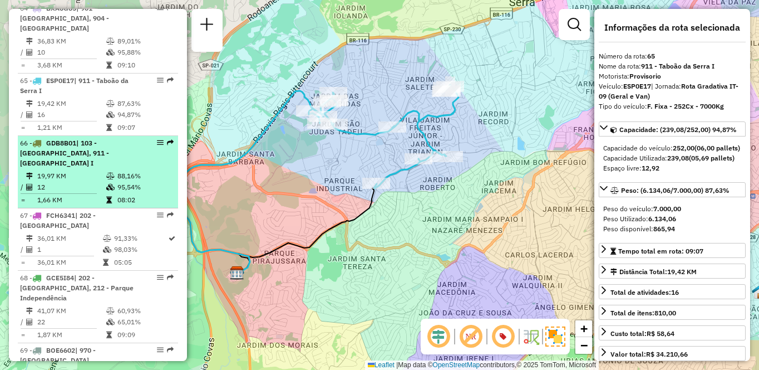
click at [90, 139] on span "| 103 - [GEOGRAPHIC_DATA], 911 - [GEOGRAPHIC_DATA] I" at bounding box center [64, 153] width 89 height 28
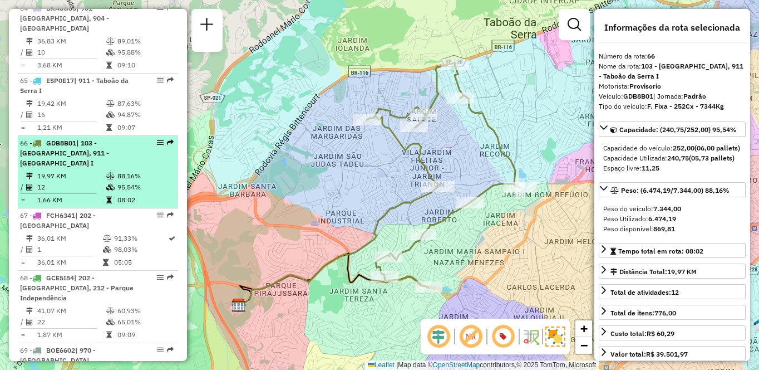
scroll to position [963, 0]
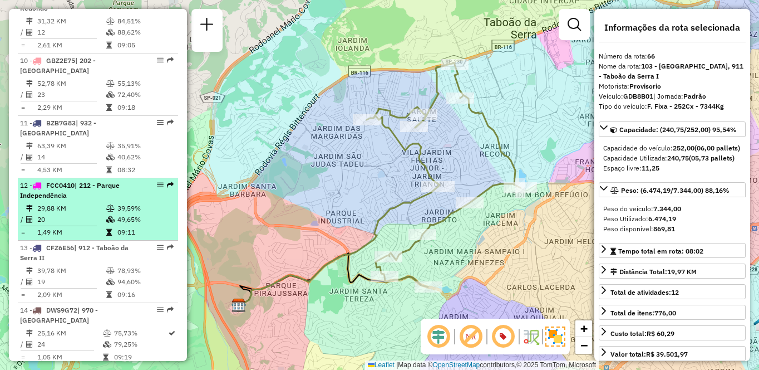
click at [47, 205] on td "29,88 KM" at bounding box center [71, 208] width 69 height 11
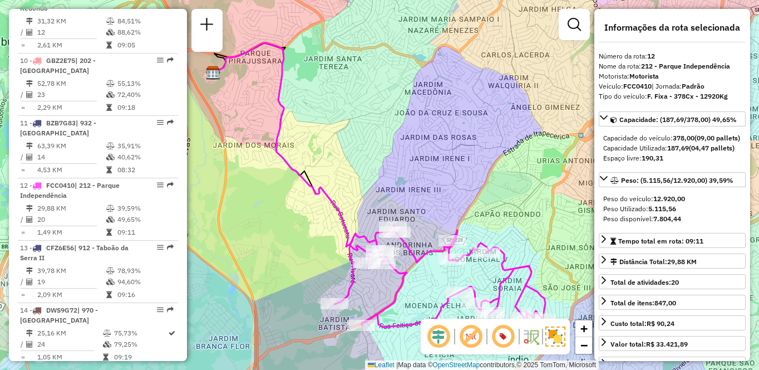
scroll to position [724, 0]
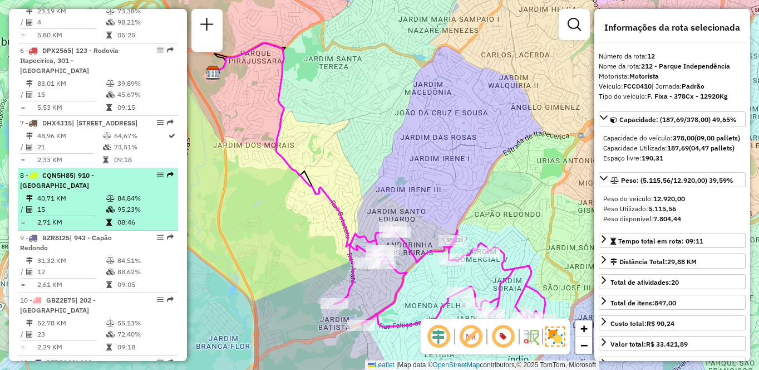
click at [63, 201] on td "40,71 KM" at bounding box center [71, 198] width 69 height 11
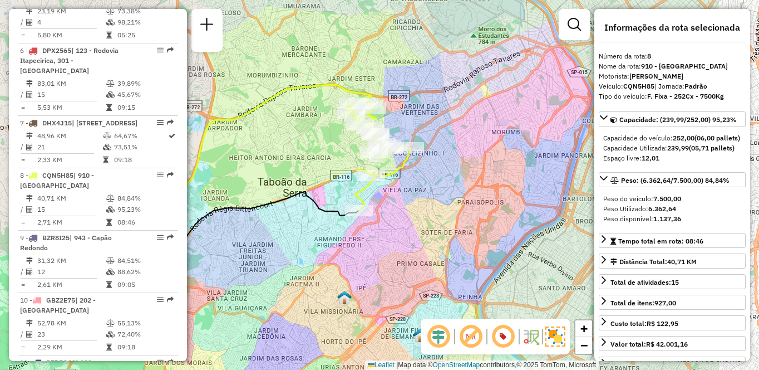
drag, startPoint x: 376, startPoint y: 235, endPoint x: 253, endPoint y: 257, distance: 124.3
click at [253, 257] on div "Janela de atendimento Grade de atendimento Capacidade Transportadoras Veículos …" at bounding box center [379, 185] width 759 height 370
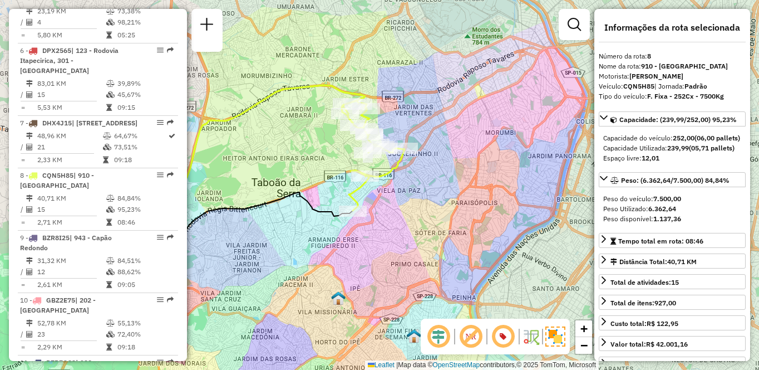
scroll to position [3813, 0]
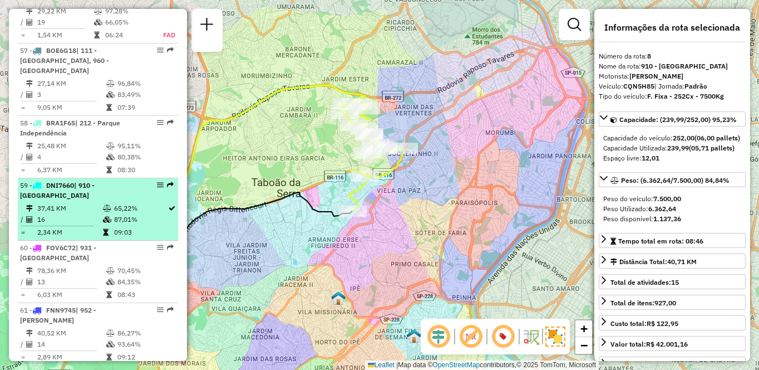
click at [78, 203] on td "37,41 KM" at bounding box center [70, 208] width 66 height 11
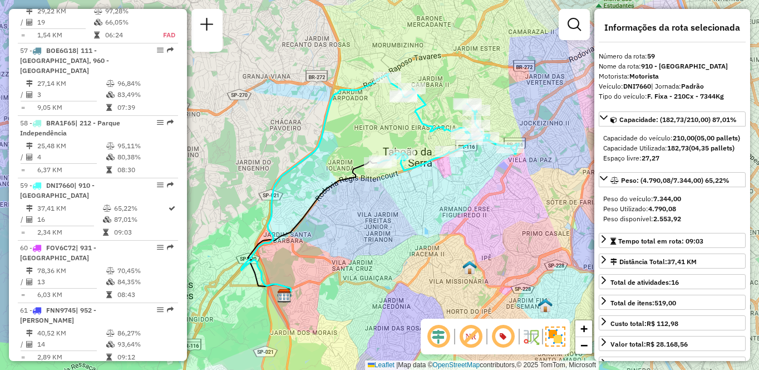
scroll to position [287, 0]
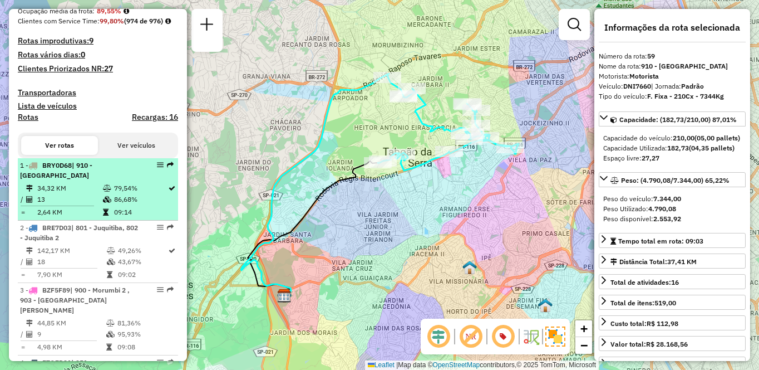
click at [65, 194] on td "34,32 KM" at bounding box center [70, 188] width 66 height 11
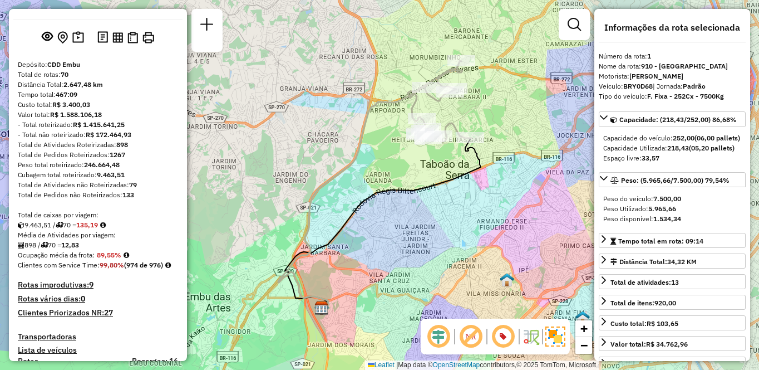
scroll to position [4239, 0]
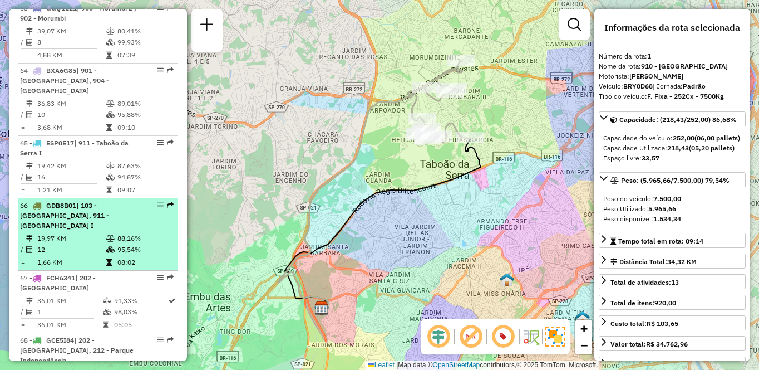
click at [58, 233] on td "19,97 KM" at bounding box center [71, 238] width 69 height 11
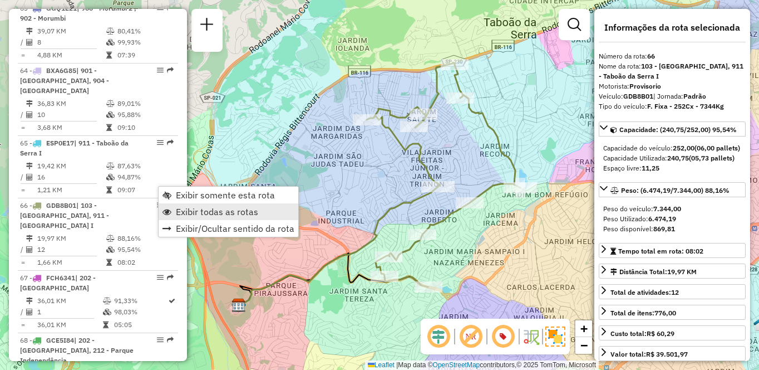
click at [215, 213] on span "Exibir todas as rotas" at bounding box center [217, 211] width 82 height 9
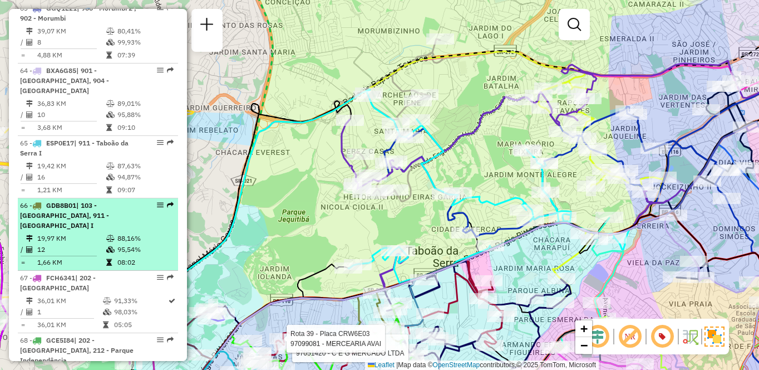
select select "**********"
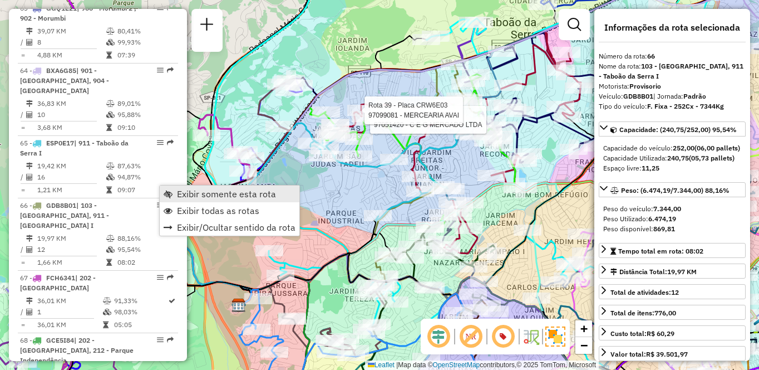
click at [218, 194] on span "Exibir somente esta rota" at bounding box center [226, 193] width 99 height 9
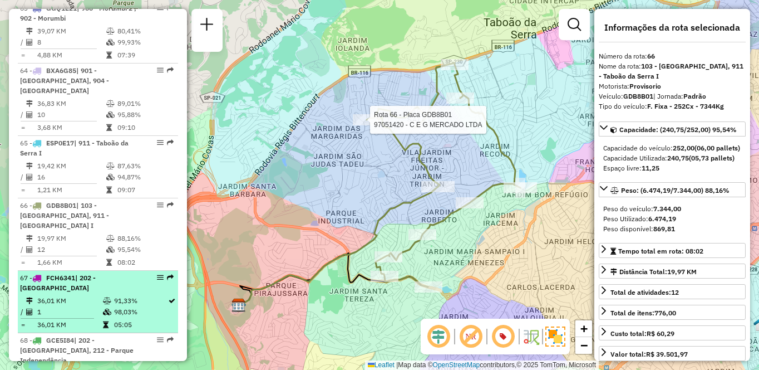
click at [90, 295] on td "36,01 KM" at bounding box center [70, 300] width 66 height 11
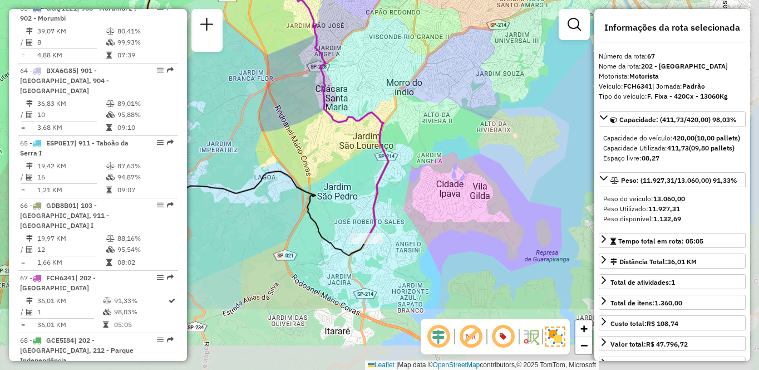
drag, startPoint x: 441, startPoint y: 238, endPoint x: 326, endPoint y: 140, distance: 151.6
click at [324, 137] on div "Janela de atendimento Grade de atendimento Capacidade Transportadoras Veículos …" at bounding box center [379, 185] width 759 height 370
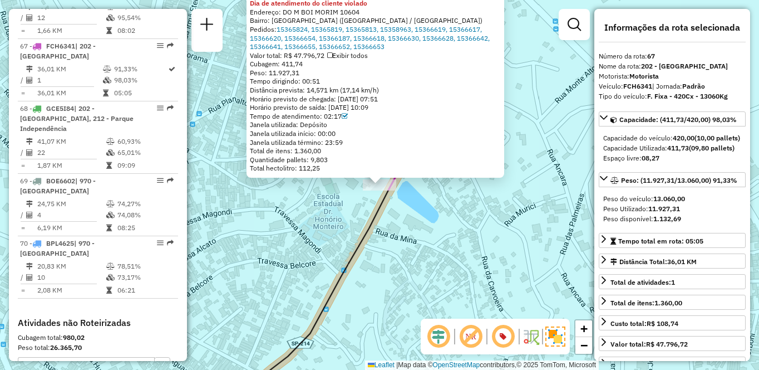
scroll to position [589, 0]
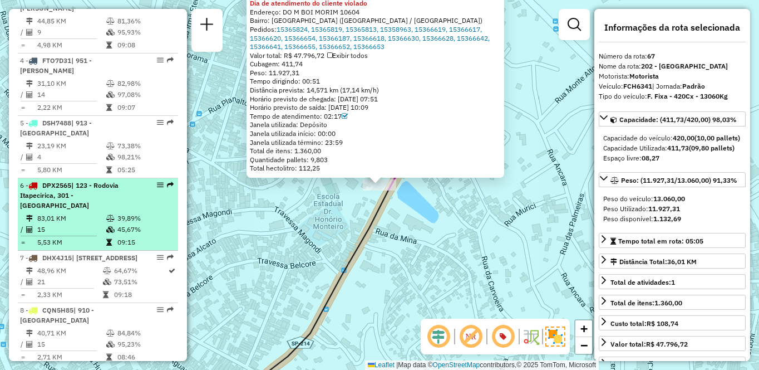
click at [76, 215] on td "83,01 KM" at bounding box center [71, 218] width 69 height 11
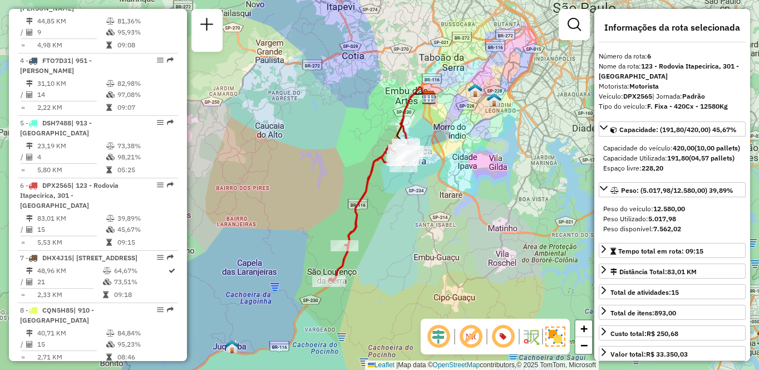
scroll to position [1399, 0]
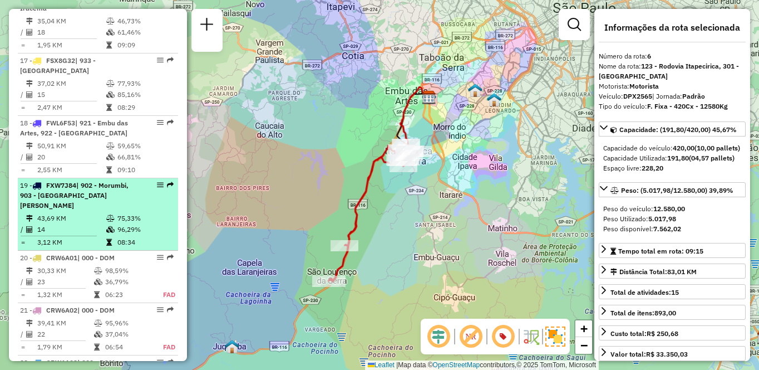
click at [72, 199] on div "19 - FXW7J84 | 902 - Morumbi, 903 - [GEOGRAPHIC_DATA][PERSON_NAME]" at bounding box center [79, 195] width 118 height 30
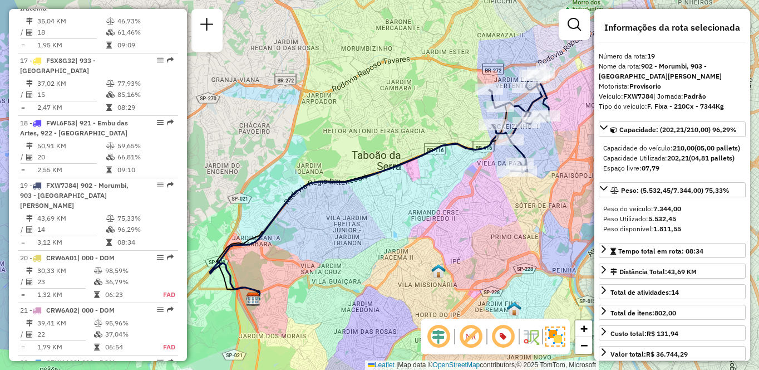
scroll to position [1150, 0]
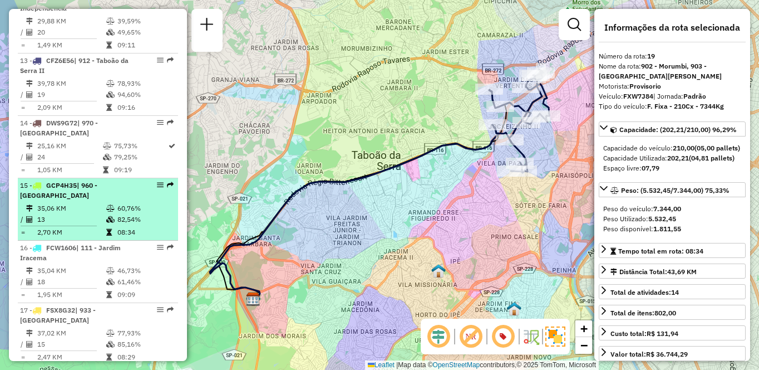
click at [47, 203] on td "35,06 KM" at bounding box center [71, 208] width 69 height 11
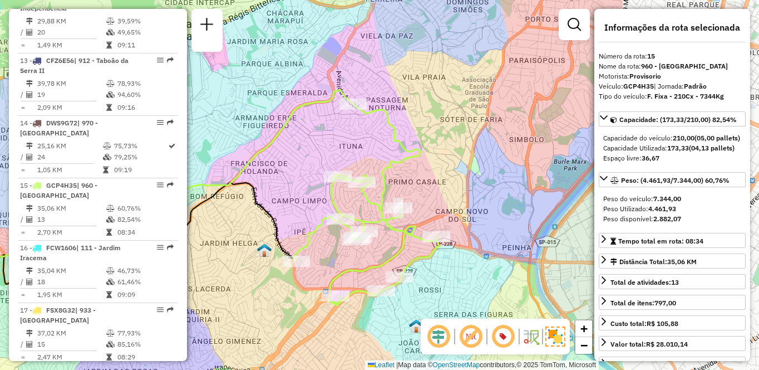
drag, startPoint x: 491, startPoint y: 178, endPoint x: 279, endPoint y: 191, distance: 213.0
click at [279, 191] on div "Janela de atendimento Grade de atendimento Capacidade Transportadoras Veículos …" at bounding box center [379, 185] width 759 height 370
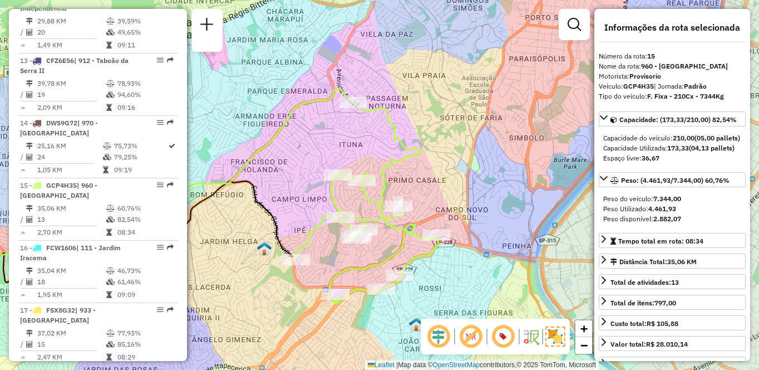
scroll to position [724, 0]
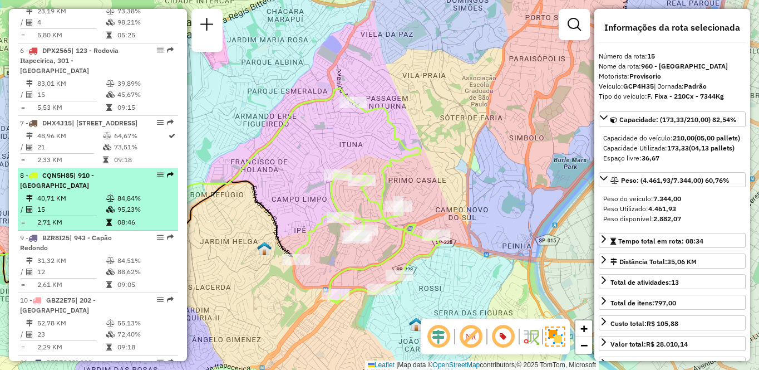
click at [88, 204] on td "15" at bounding box center [71, 209] width 69 height 11
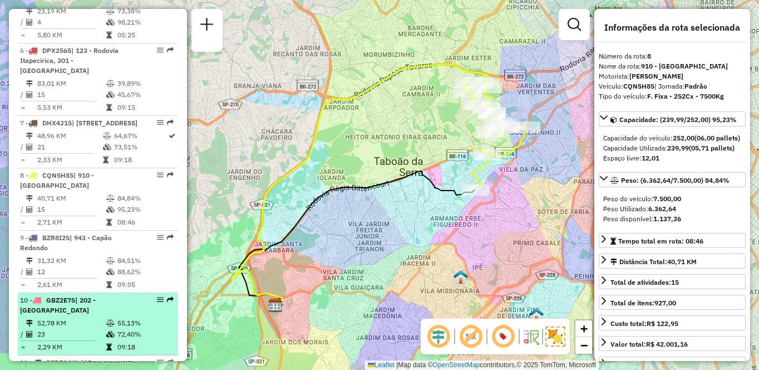
click at [52, 305] on div "10 - GBZ2E75 | 202 - [GEOGRAPHIC_DATA]" at bounding box center [79, 305] width 118 height 20
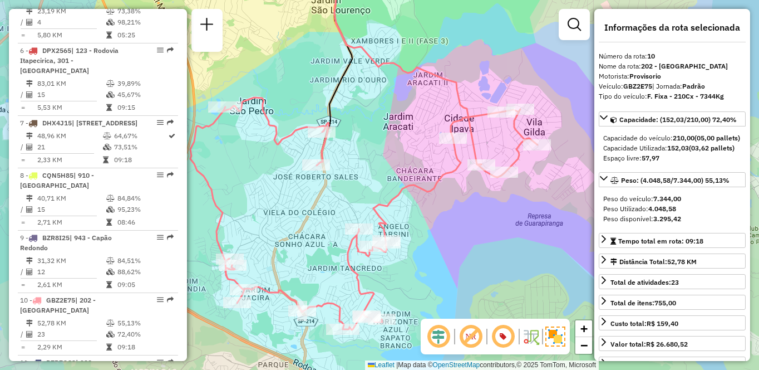
drag, startPoint x: 503, startPoint y: 254, endPoint x: 435, endPoint y: 252, distance: 67.9
click at [435, 252] on div "Janela de atendimento Grade de atendimento Capacidade Transportadoras Veículos …" at bounding box center [379, 185] width 759 height 370
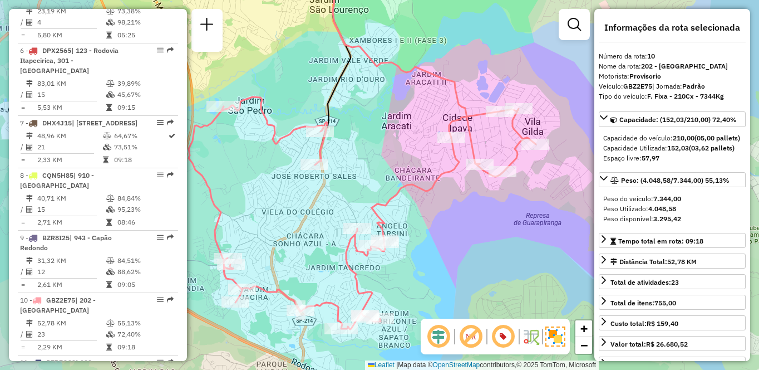
click at [435, 252] on div "Janela de atendimento Grade de atendimento Capacidade Transportadoras Veículos …" at bounding box center [379, 185] width 759 height 370
